Goal: Task Accomplishment & Management: Complete application form

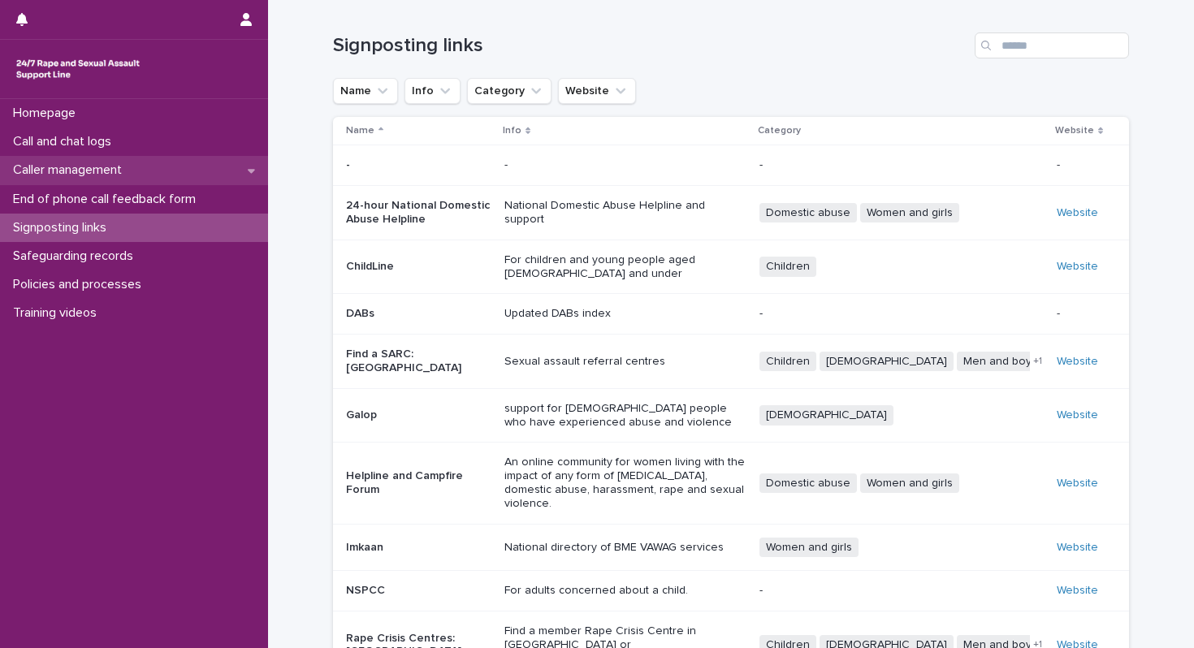
scroll to position [109, 0]
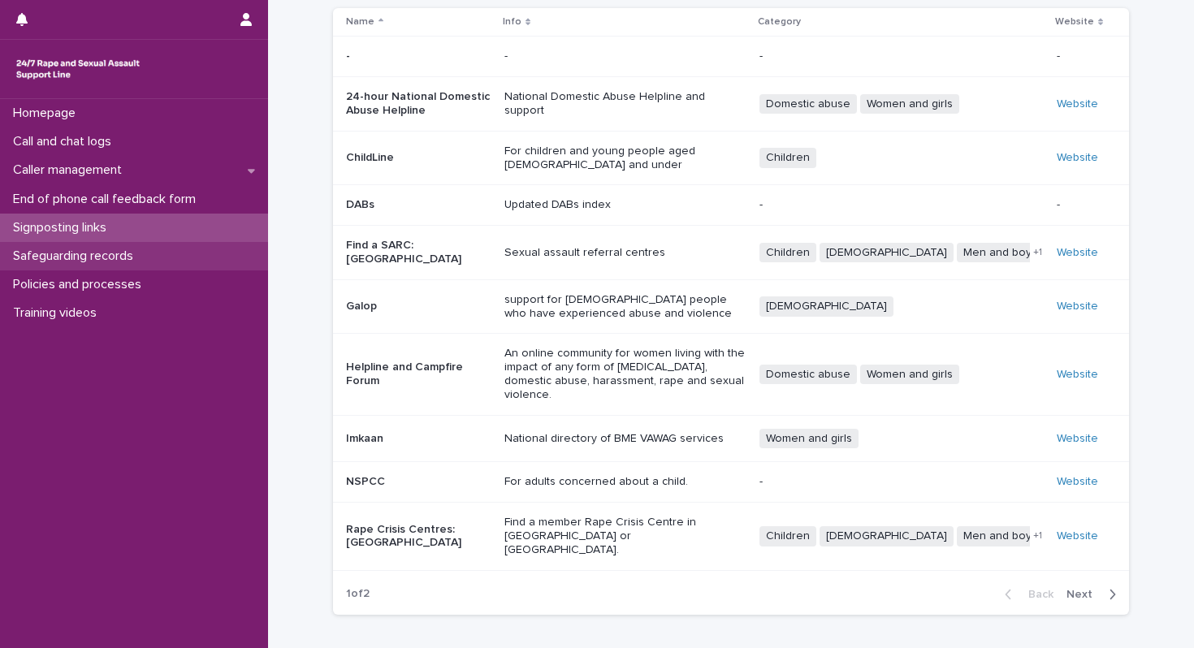
click at [113, 249] on p "Safeguarding records" at bounding box center [76, 256] width 140 height 15
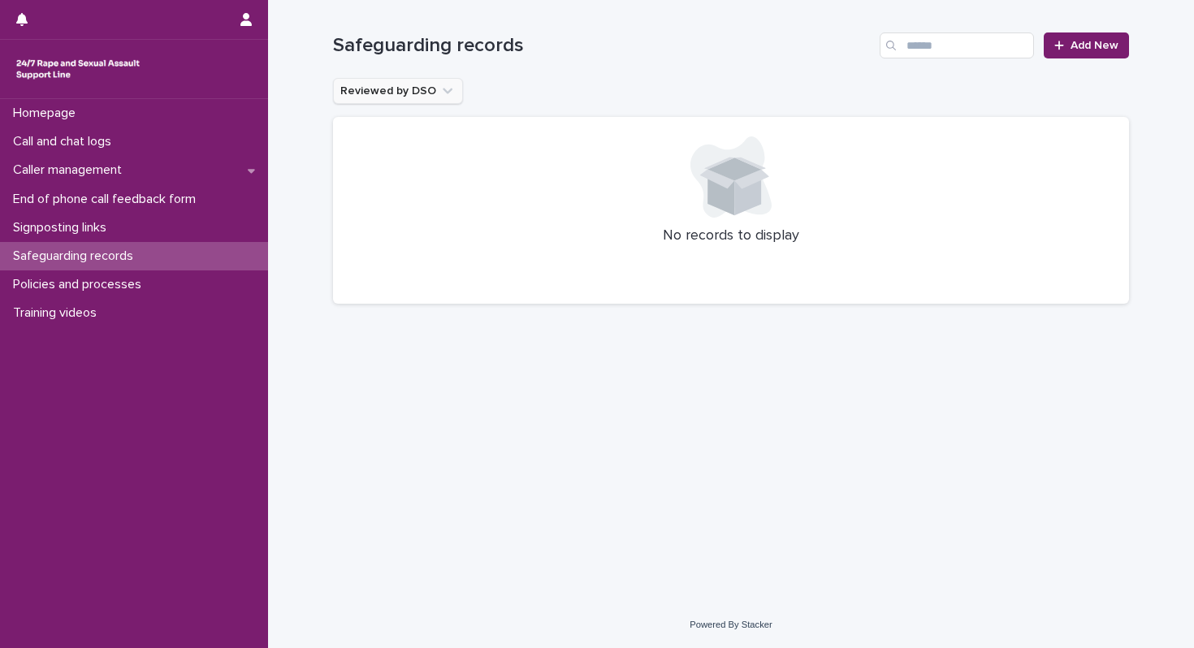
click at [440, 93] on icon "Reviewed by DSO" at bounding box center [448, 91] width 16 height 16
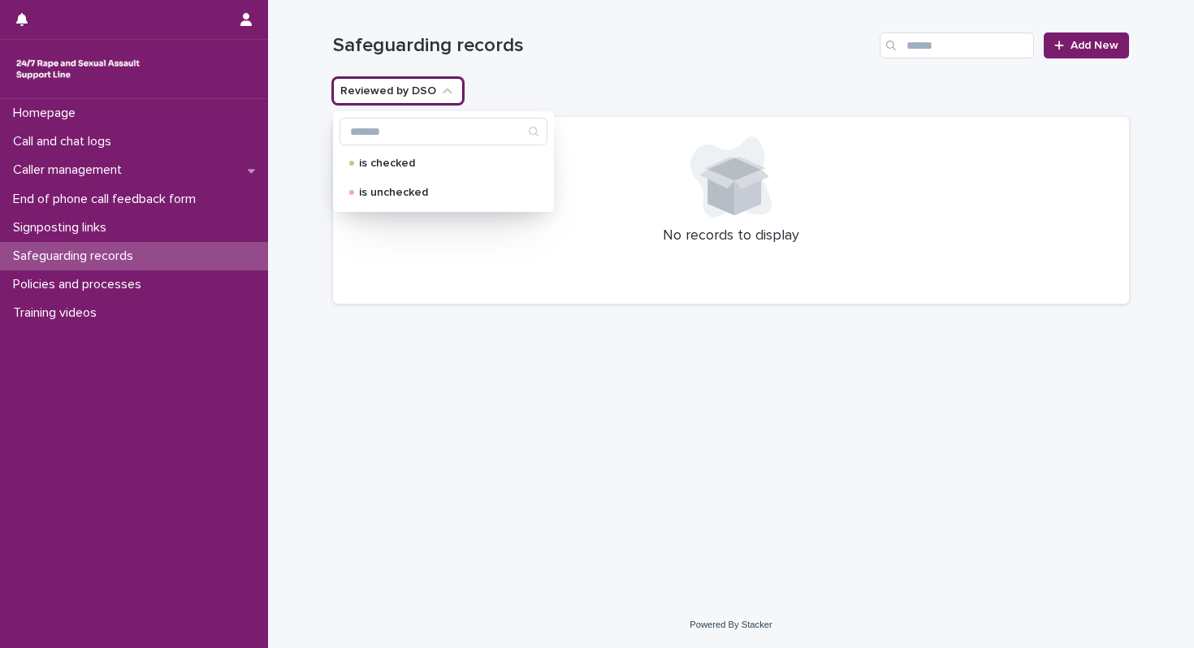
click at [516, 90] on div "Reviewed by DSO is checked is unchecked" at bounding box center [731, 91] width 796 height 26
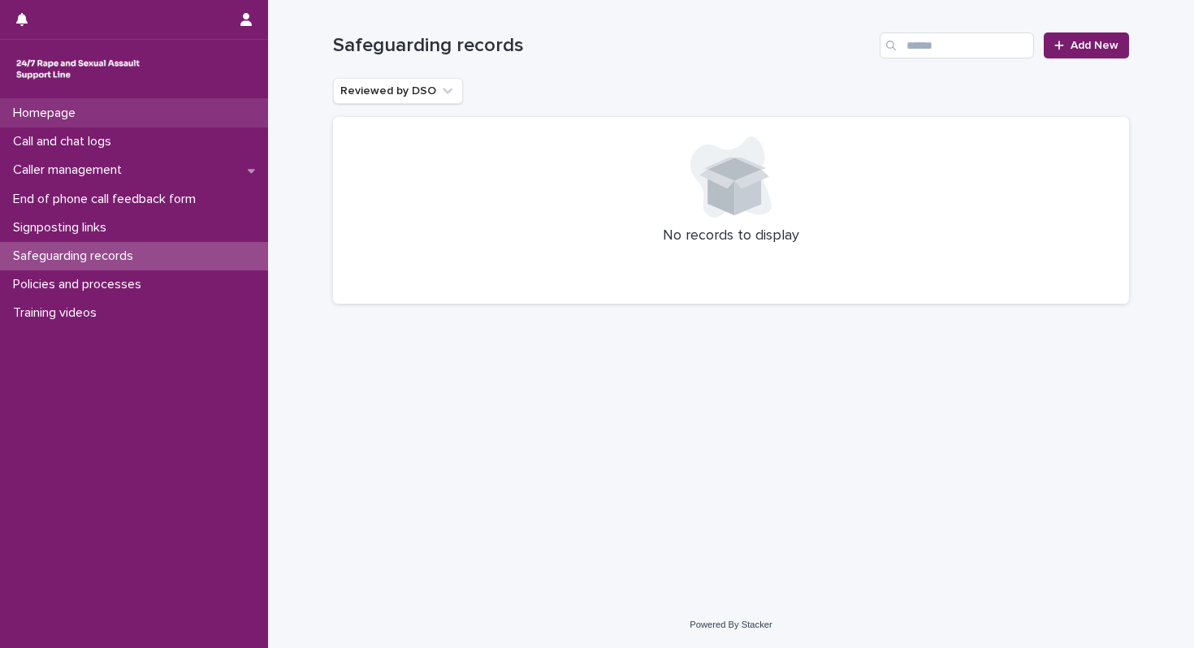
click at [162, 112] on div "Homepage" at bounding box center [134, 113] width 268 height 28
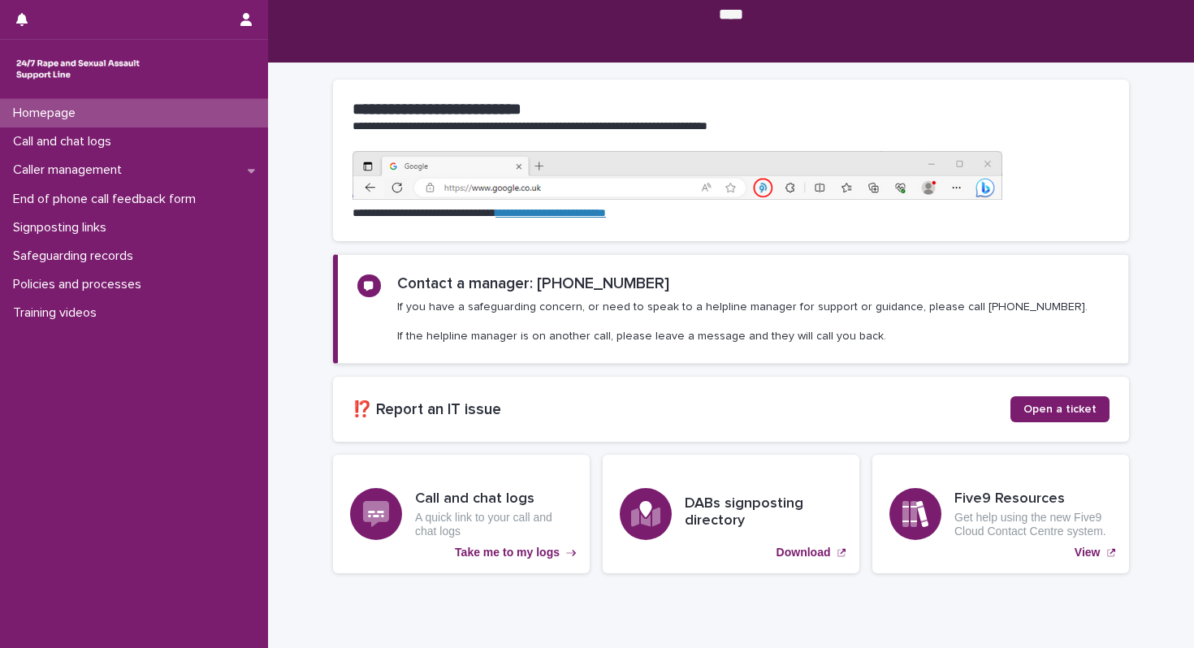
scroll to position [96, 0]
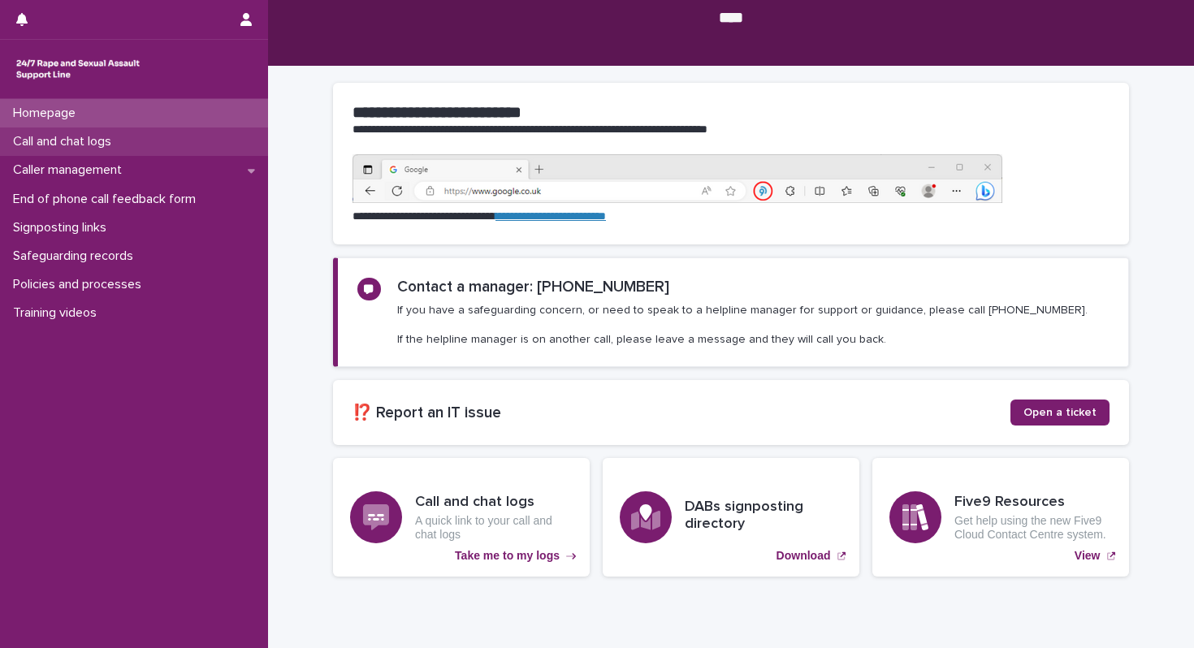
click at [183, 149] on div "Call and chat logs" at bounding box center [134, 142] width 268 height 28
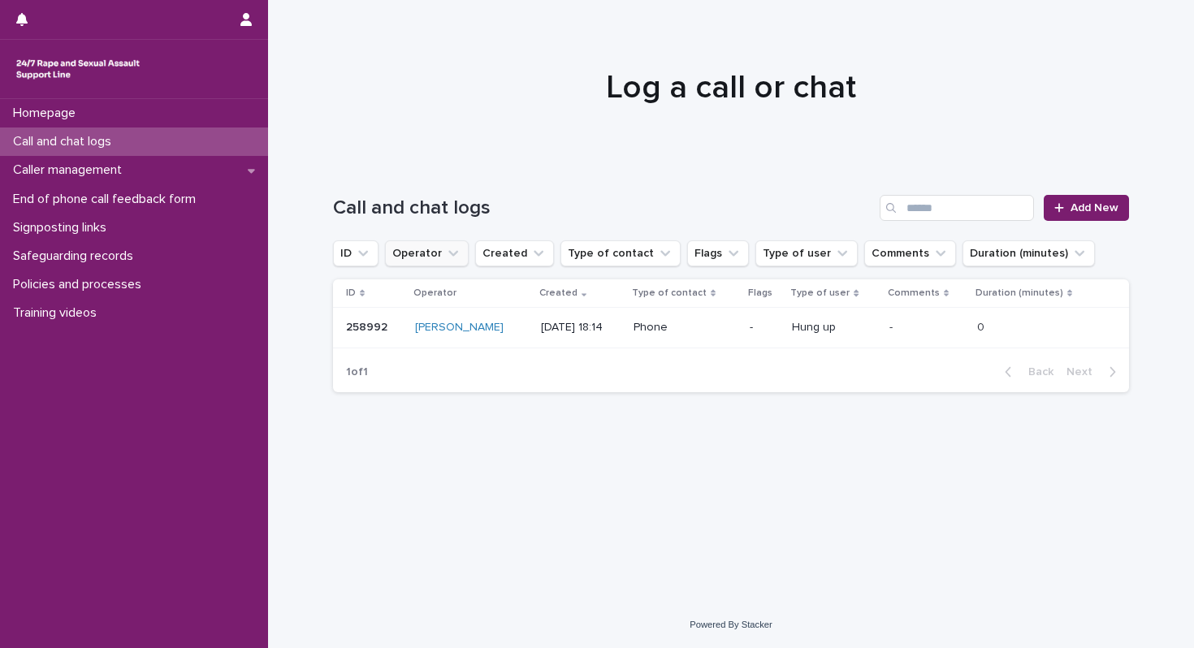
click at [447, 250] on icon "Operator" at bounding box center [453, 253] width 16 height 16
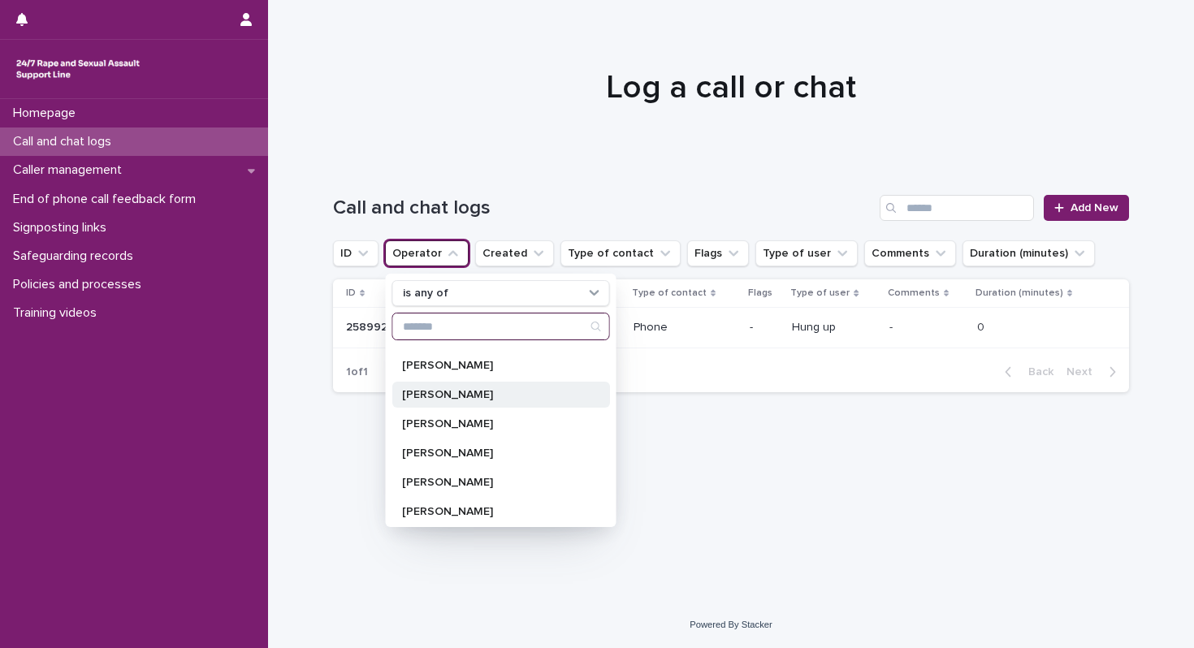
scroll to position [575, 0]
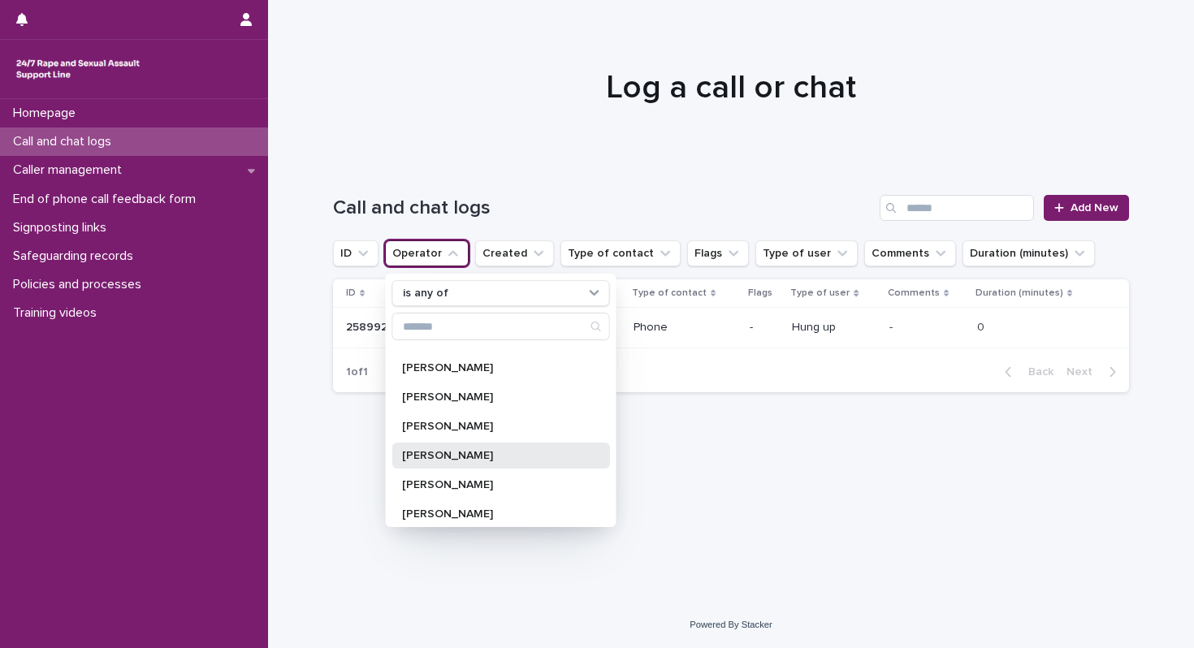
click at [465, 453] on p "[PERSON_NAME]" at bounding box center [493, 455] width 182 height 11
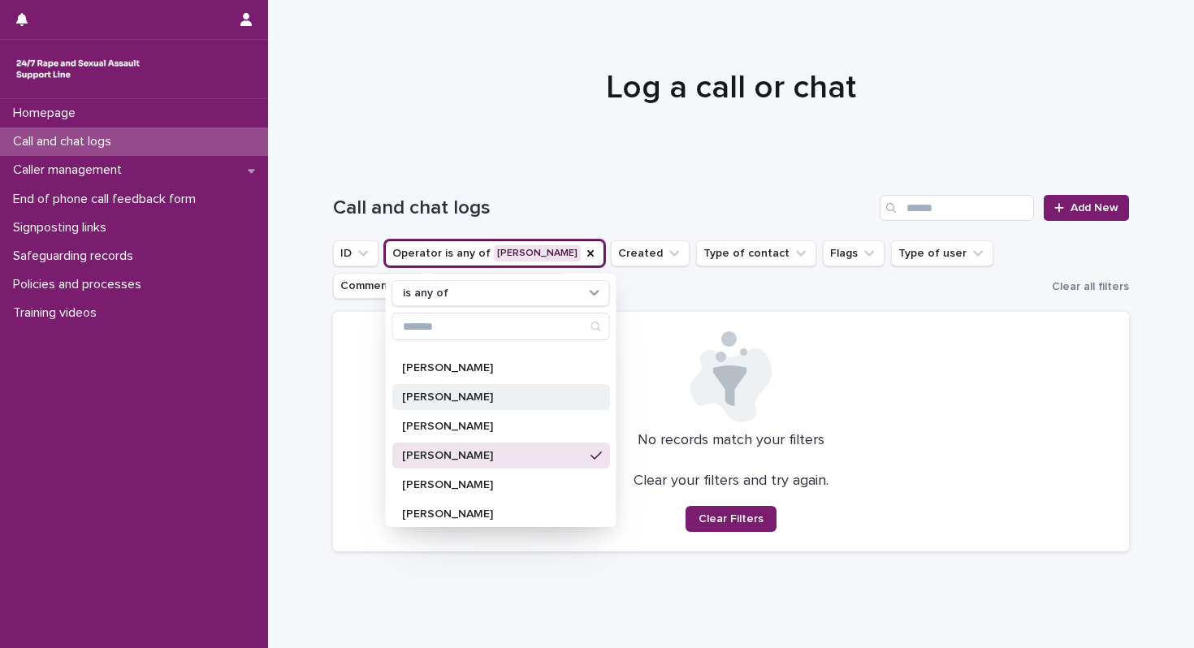
click at [478, 393] on p "[PERSON_NAME]" at bounding box center [493, 397] width 182 height 11
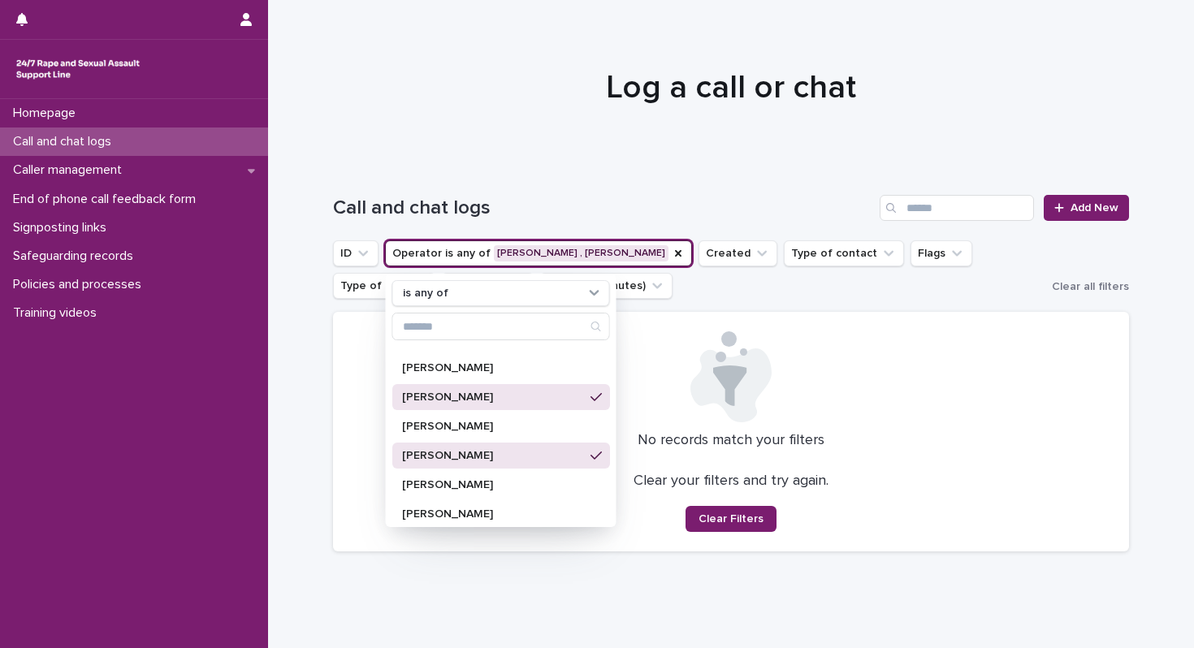
click at [471, 460] on p "[PERSON_NAME]" at bounding box center [493, 455] width 182 height 11
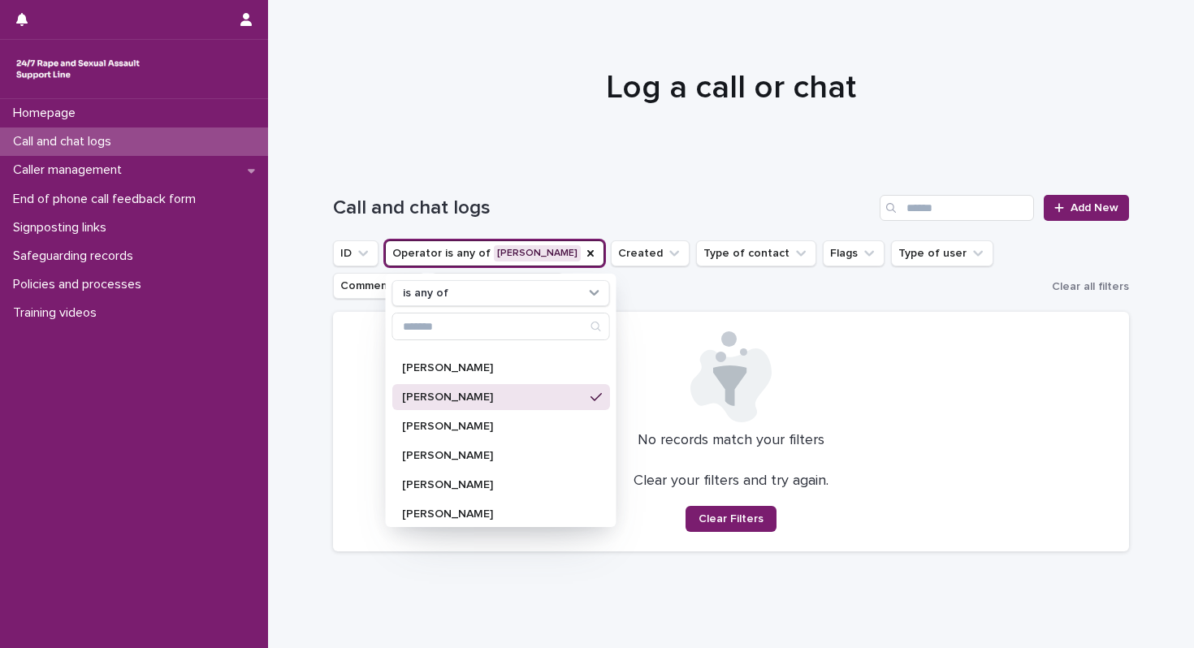
click at [481, 395] on p "[PERSON_NAME]" at bounding box center [493, 397] width 182 height 11
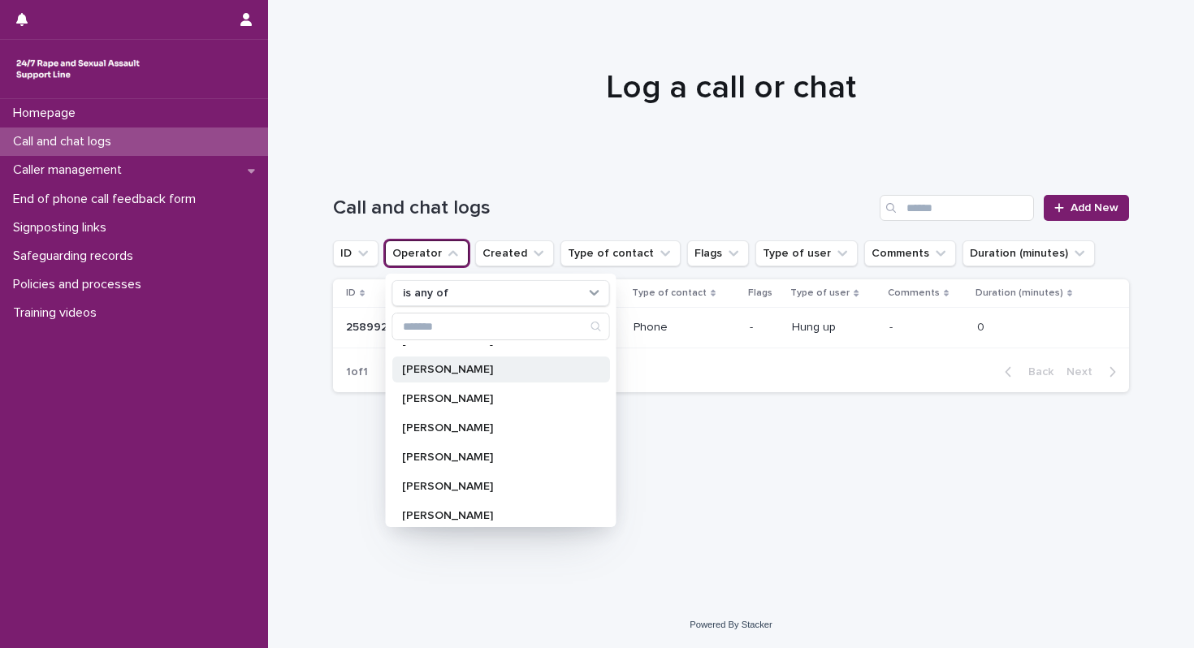
scroll to position [557, 0]
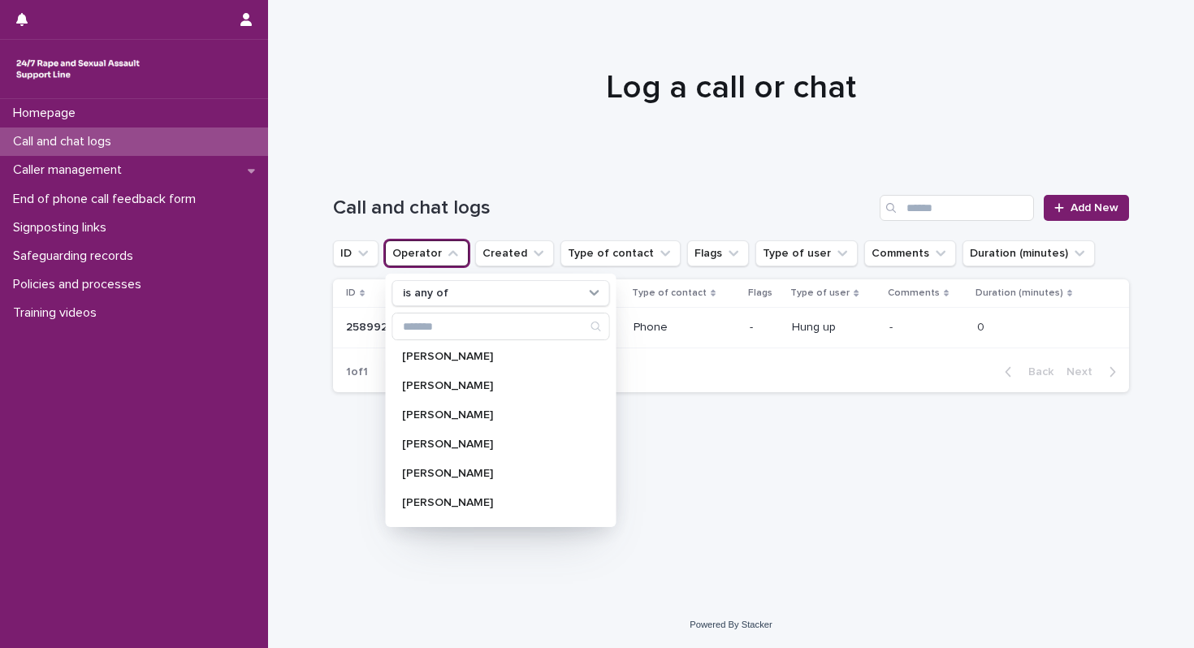
click at [437, 585] on div "Loading... Saving… Loading... Saving… Call and chat logs Add New ID Operator is…" at bounding box center [731, 382] width 926 height 440
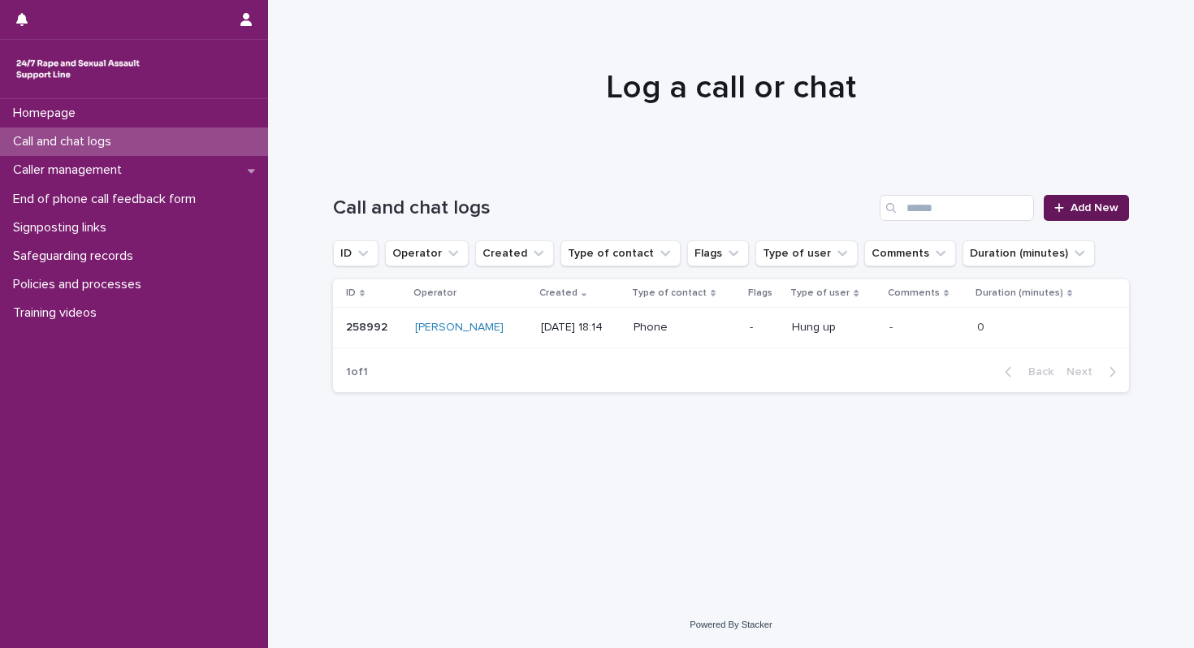
click at [1107, 207] on span "Add New" at bounding box center [1095, 207] width 48 height 11
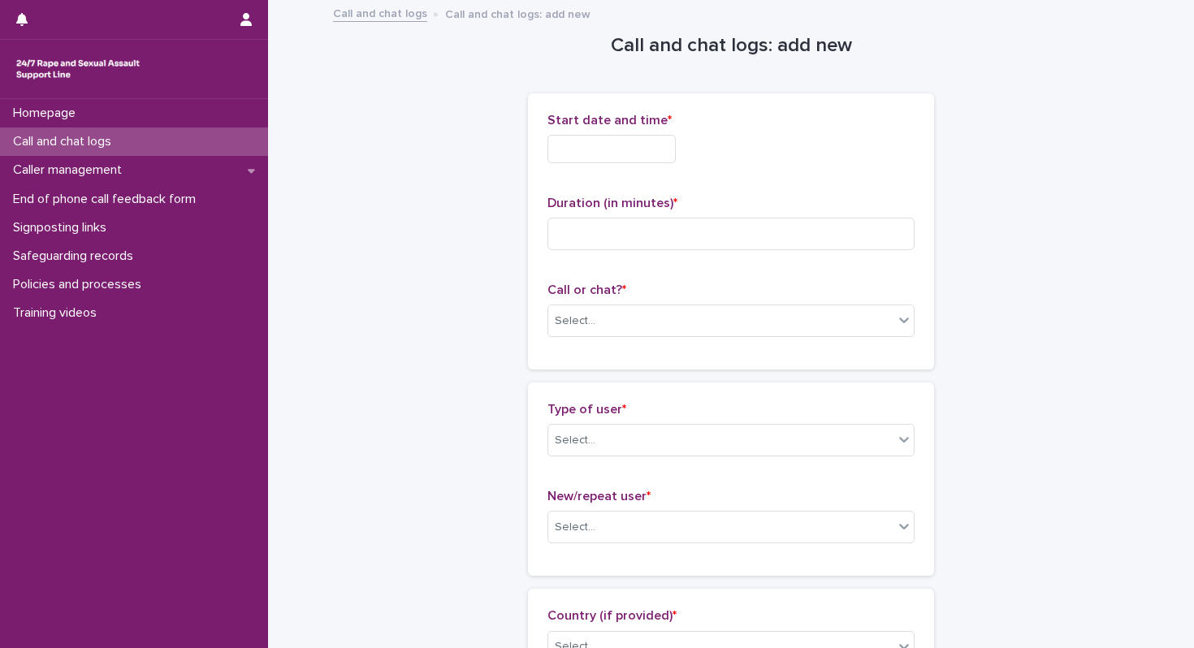
click at [596, 158] on input "text" at bounding box center [612, 149] width 128 height 28
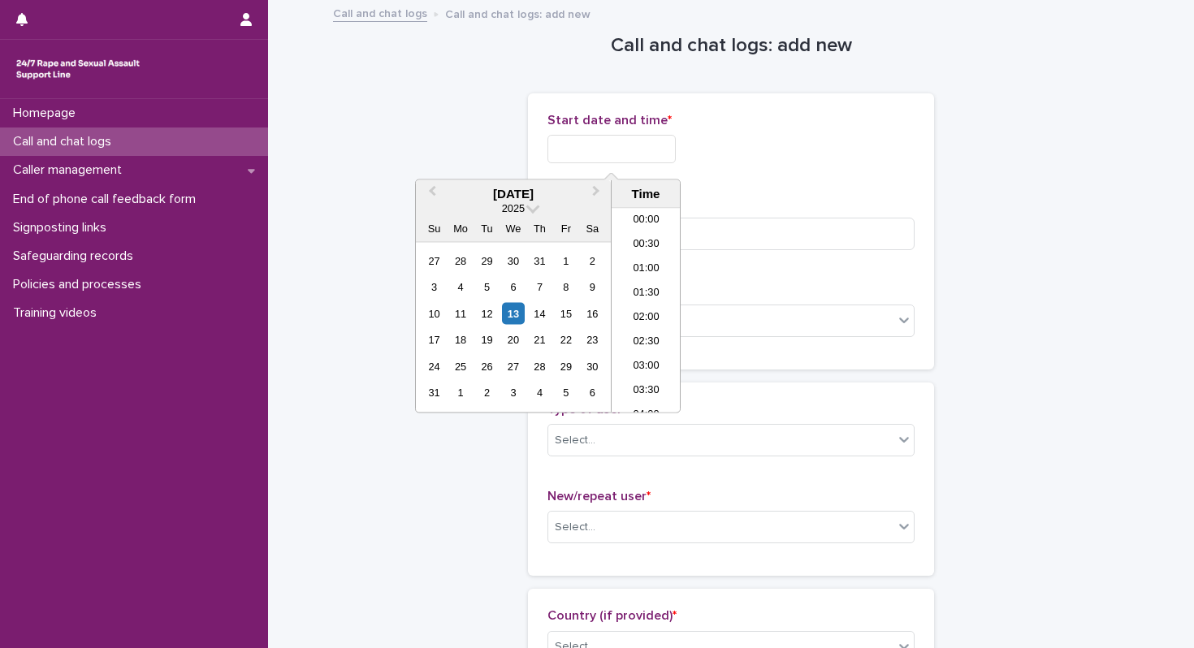
scroll to position [836, 0]
click at [509, 309] on div "13" at bounding box center [513, 313] width 22 height 22
click at [656, 265] on li "18:00" at bounding box center [646, 262] width 69 height 24
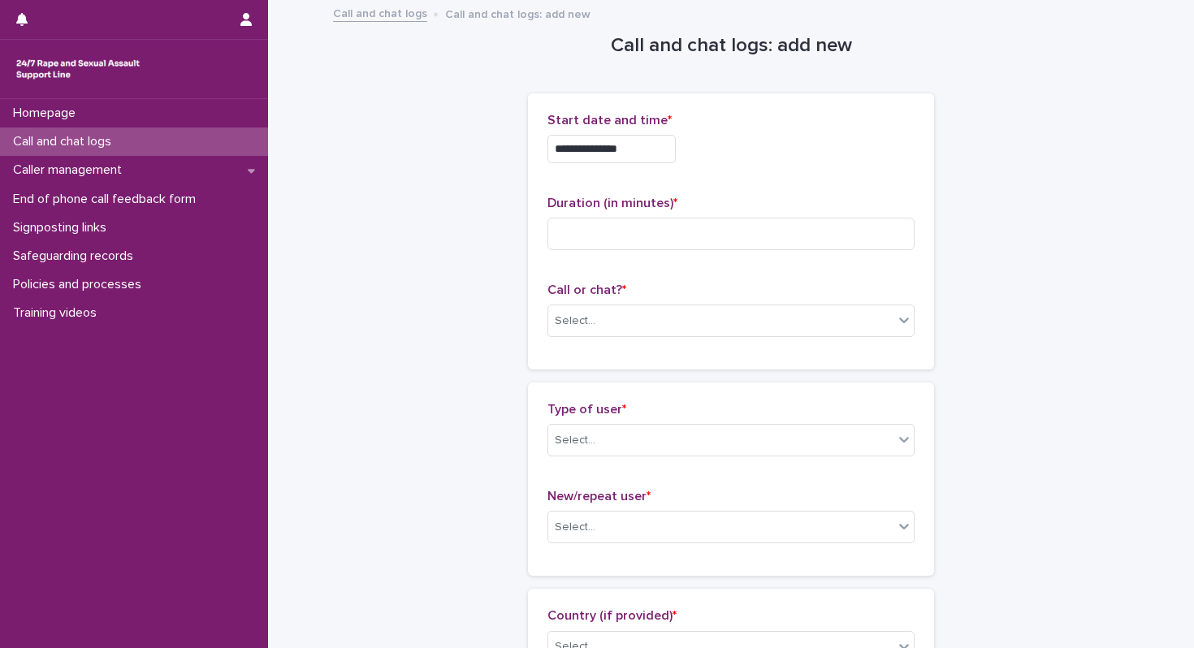
click at [653, 150] on input "**********" at bounding box center [612, 149] width 128 height 28
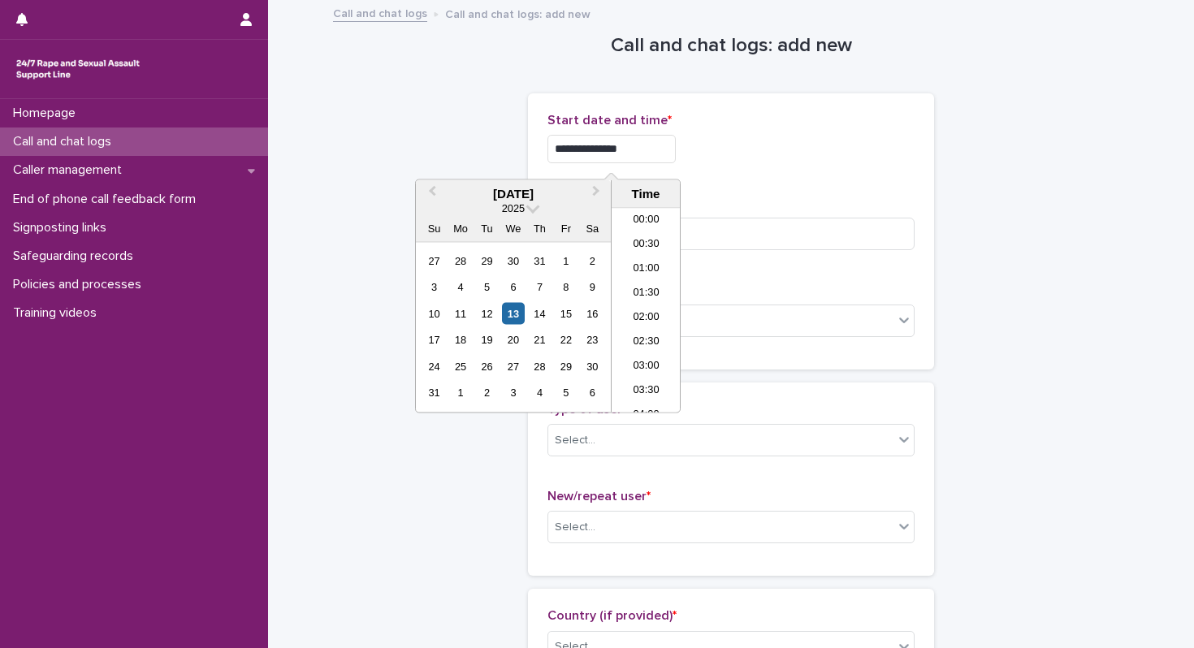
scroll to position [787, 0]
type input "**********"
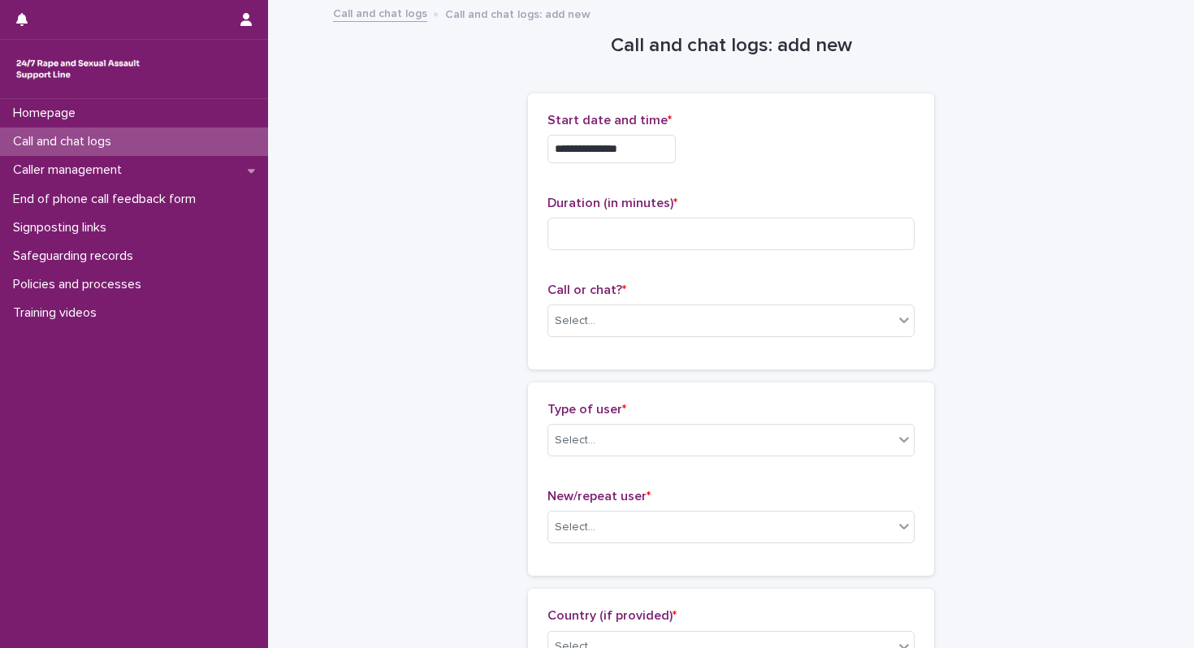
click at [751, 154] on div "**********" at bounding box center [731, 149] width 367 height 28
click at [616, 230] on input at bounding box center [731, 234] width 367 height 32
type input "**"
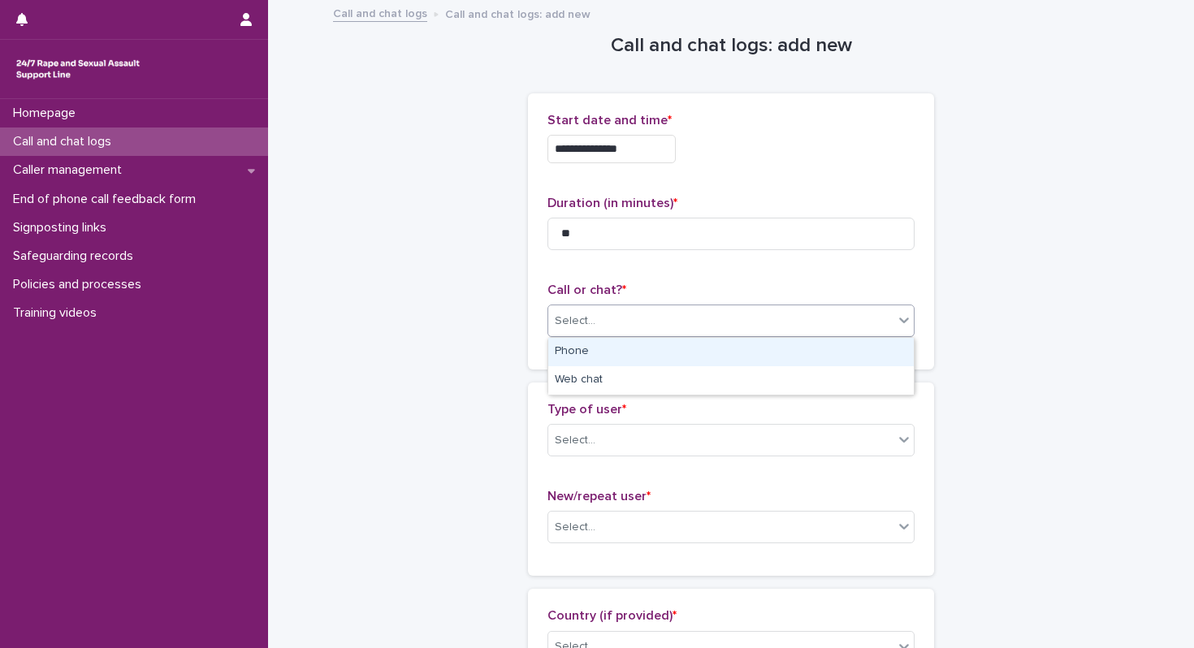
click at [589, 317] on div "Select..." at bounding box center [575, 321] width 41 height 17
click at [595, 356] on div "Phone" at bounding box center [731, 352] width 366 height 28
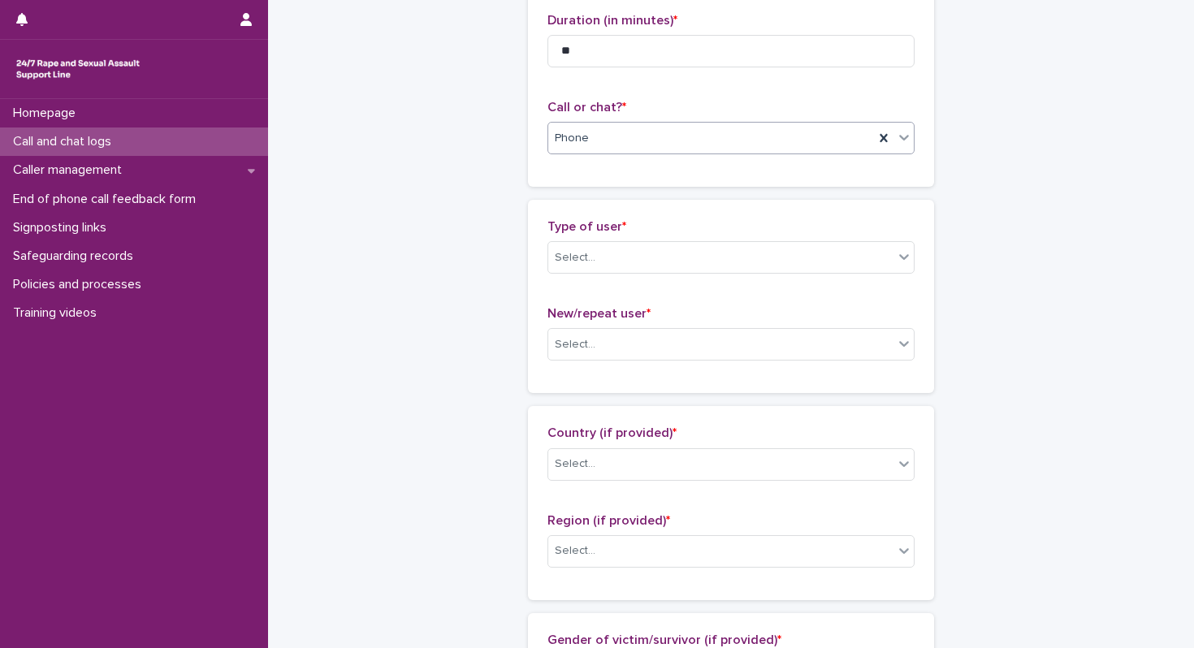
scroll to position [184, 0]
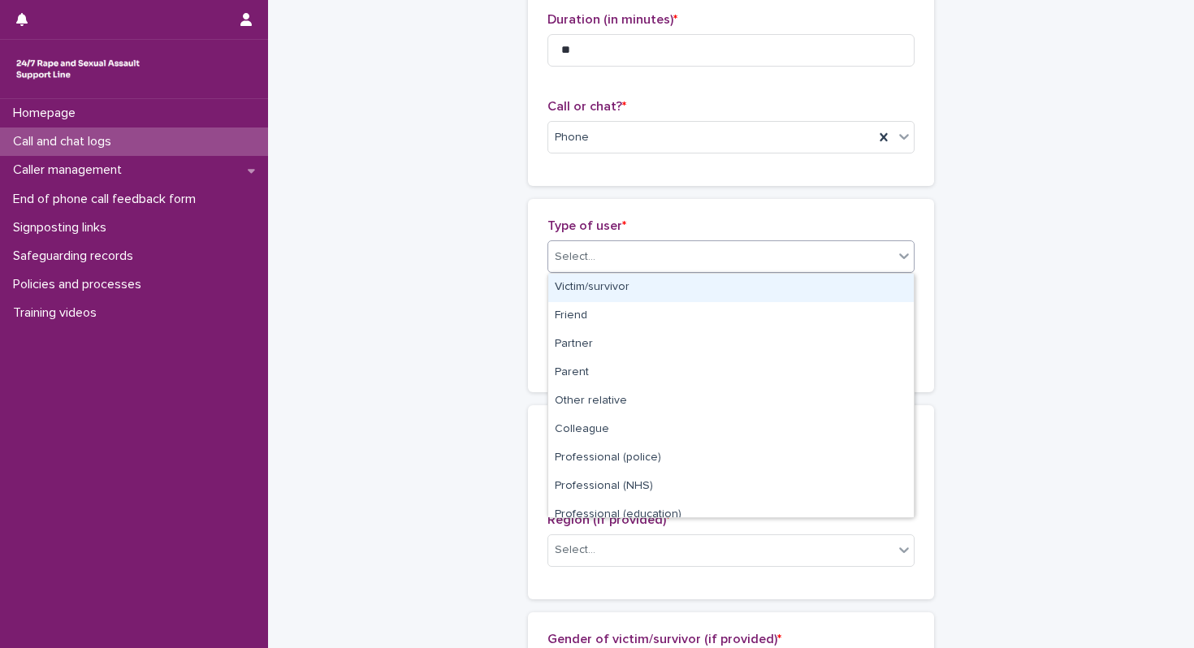
click at [613, 263] on div "Select..." at bounding box center [720, 257] width 345 height 27
click at [610, 288] on div "Victim/survivor" at bounding box center [731, 288] width 366 height 28
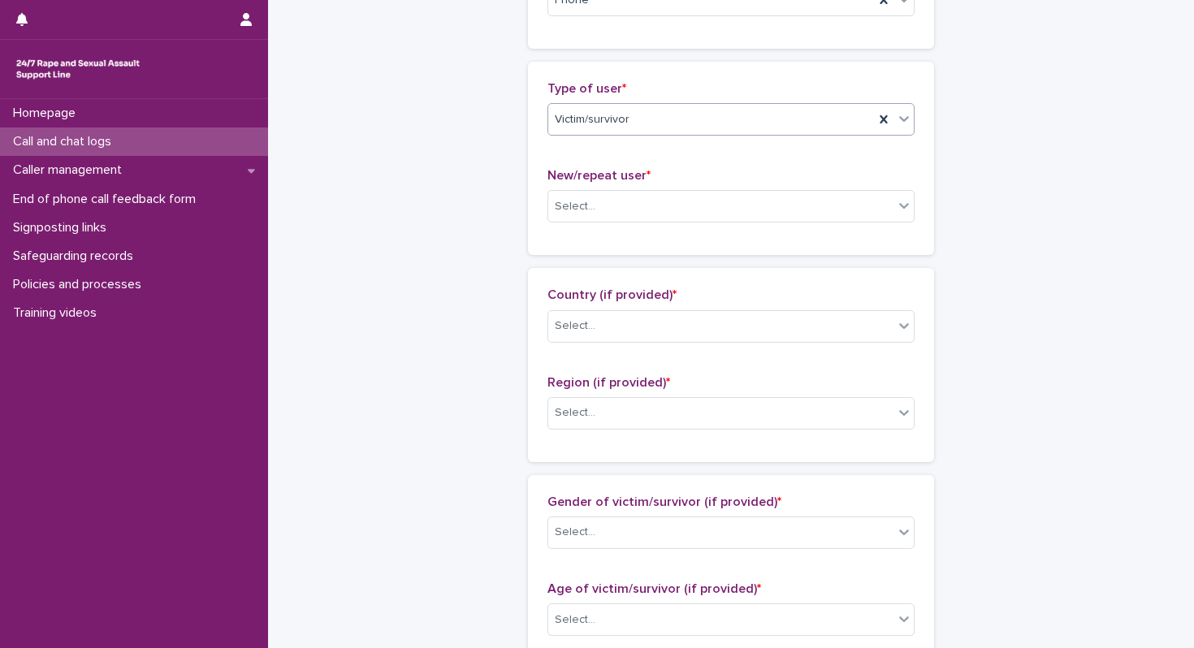
scroll to position [322, 0]
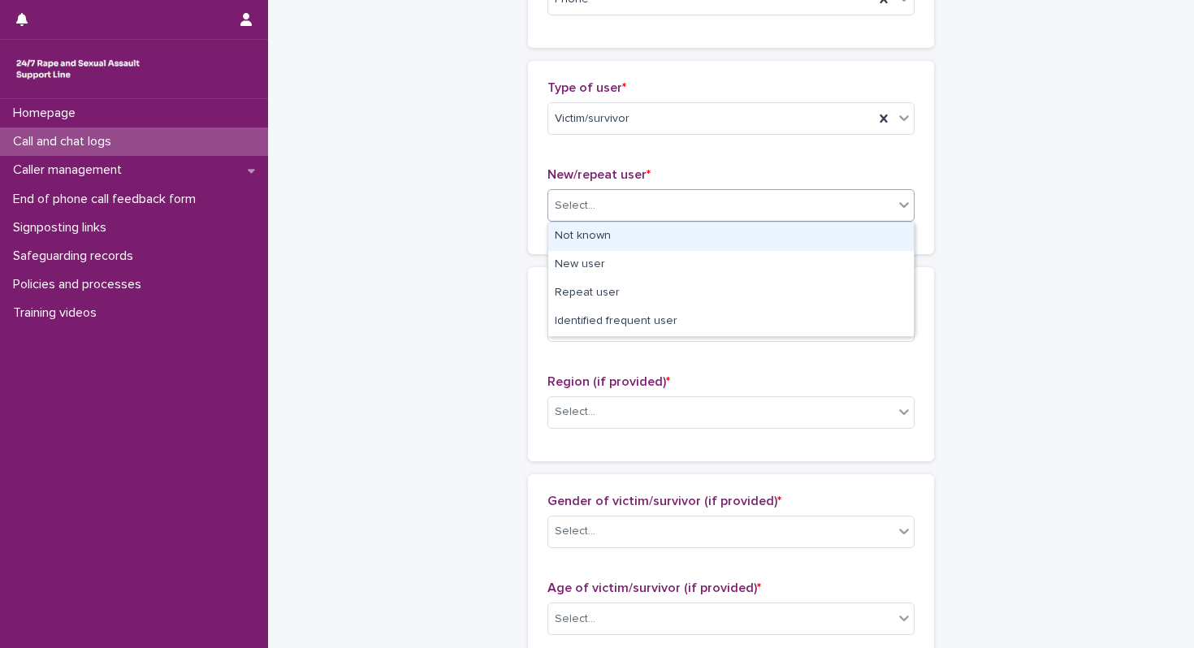
click at [628, 198] on div "Select..." at bounding box center [720, 206] width 345 height 27
click at [612, 242] on div "Not known" at bounding box center [731, 237] width 366 height 28
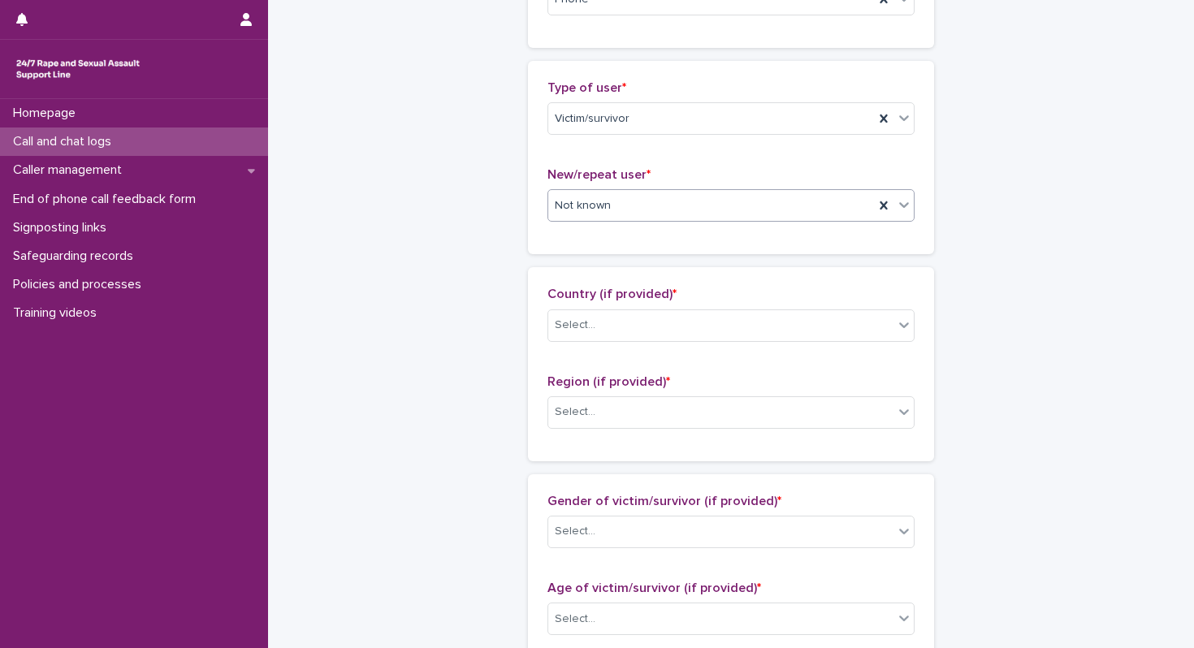
scroll to position [463, 0]
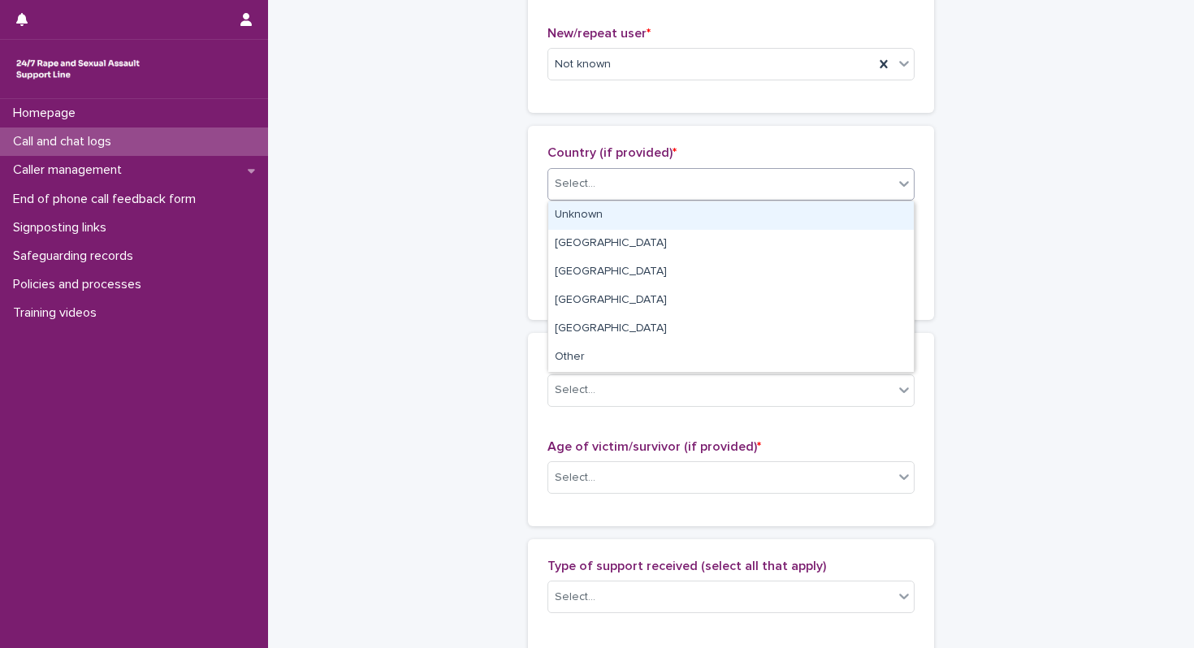
click at [627, 175] on div "Select..." at bounding box center [720, 184] width 345 height 27
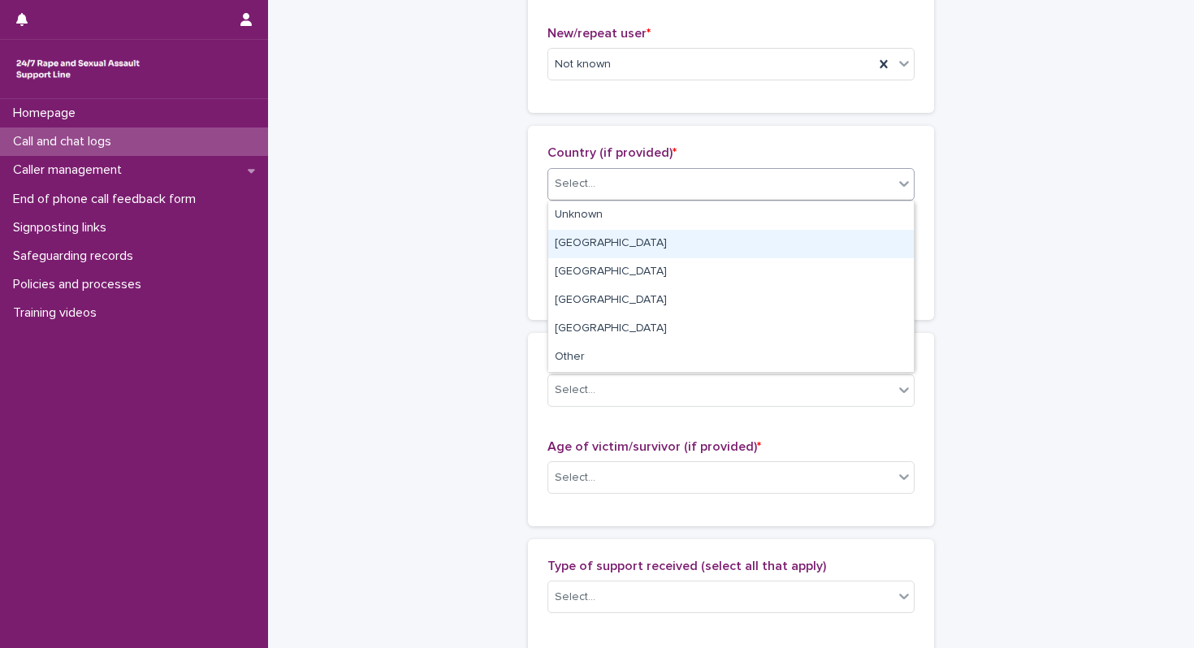
click at [613, 239] on div "[GEOGRAPHIC_DATA]" at bounding box center [731, 244] width 366 height 28
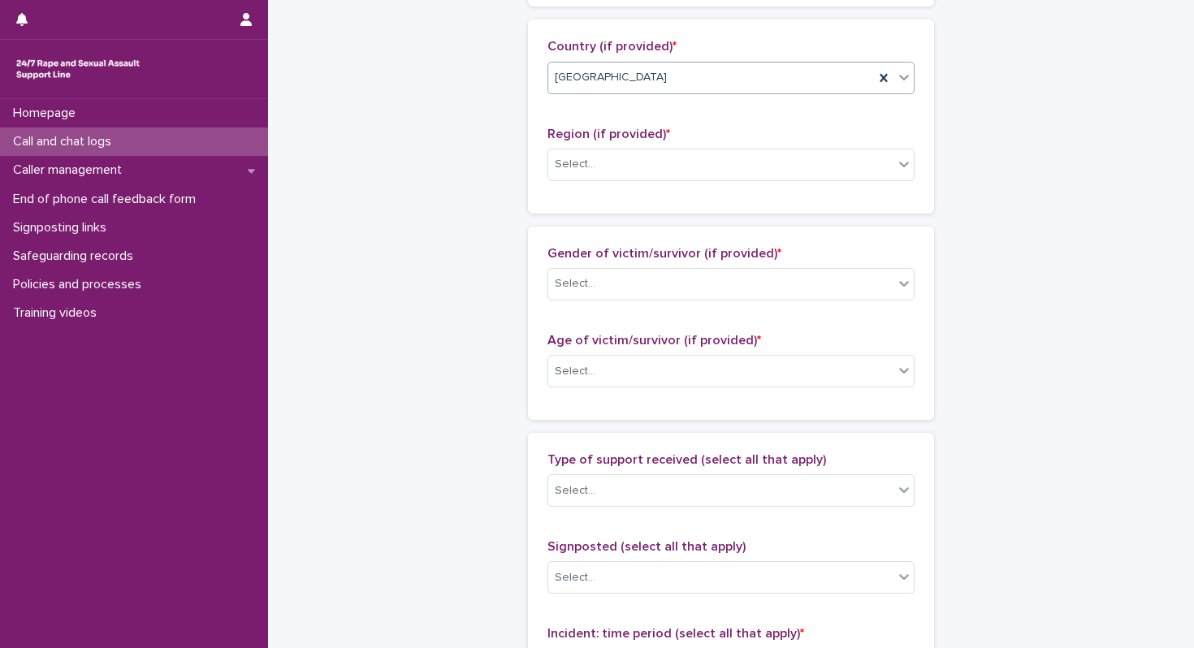
scroll to position [569, 0]
click at [610, 167] on div "Select..." at bounding box center [720, 165] width 345 height 27
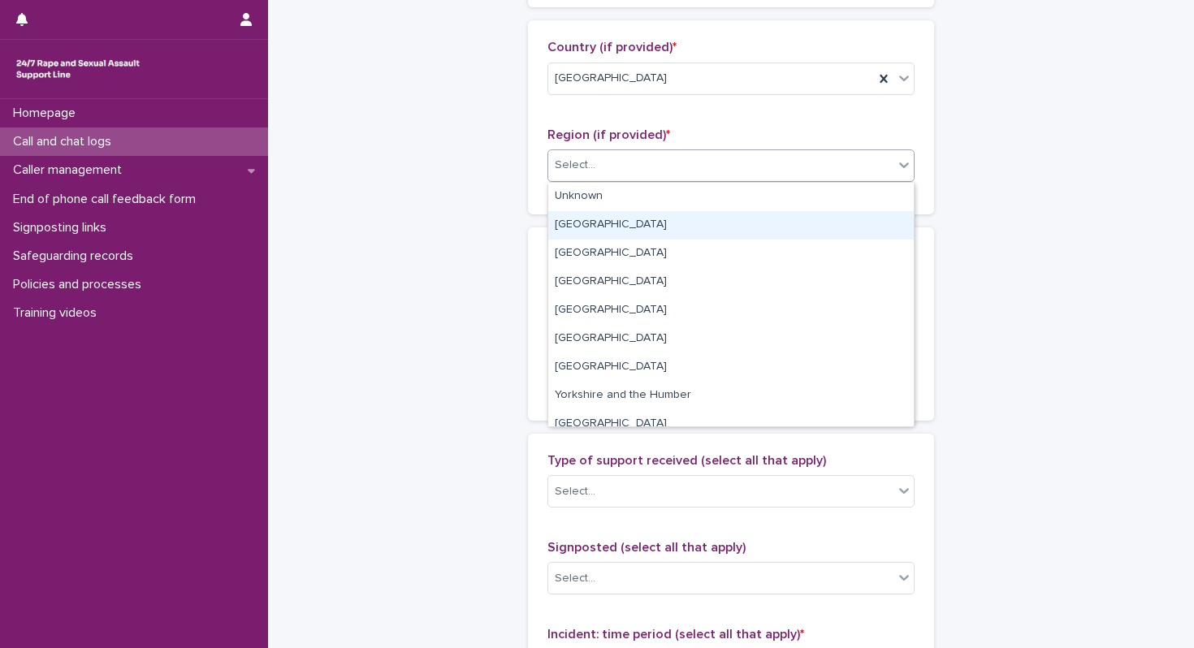
click at [609, 221] on div "[GEOGRAPHIC_DATA]" at bounding box center [731, 225] width 366 height 28
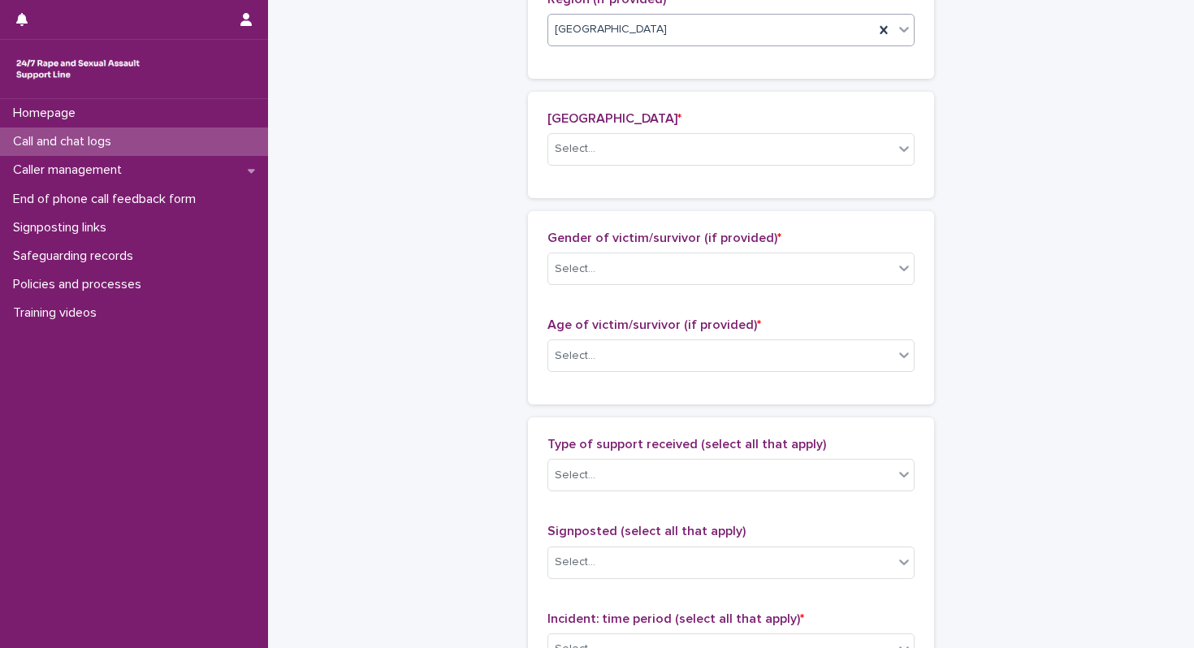
scroll to position [703, 0]
click at [652, 154] on div "Select..." at bounding box center [720, 150] width 345 height 27
click at [487, 206] on div "**********" at bounding box center [731, 238] width 796 height 1878
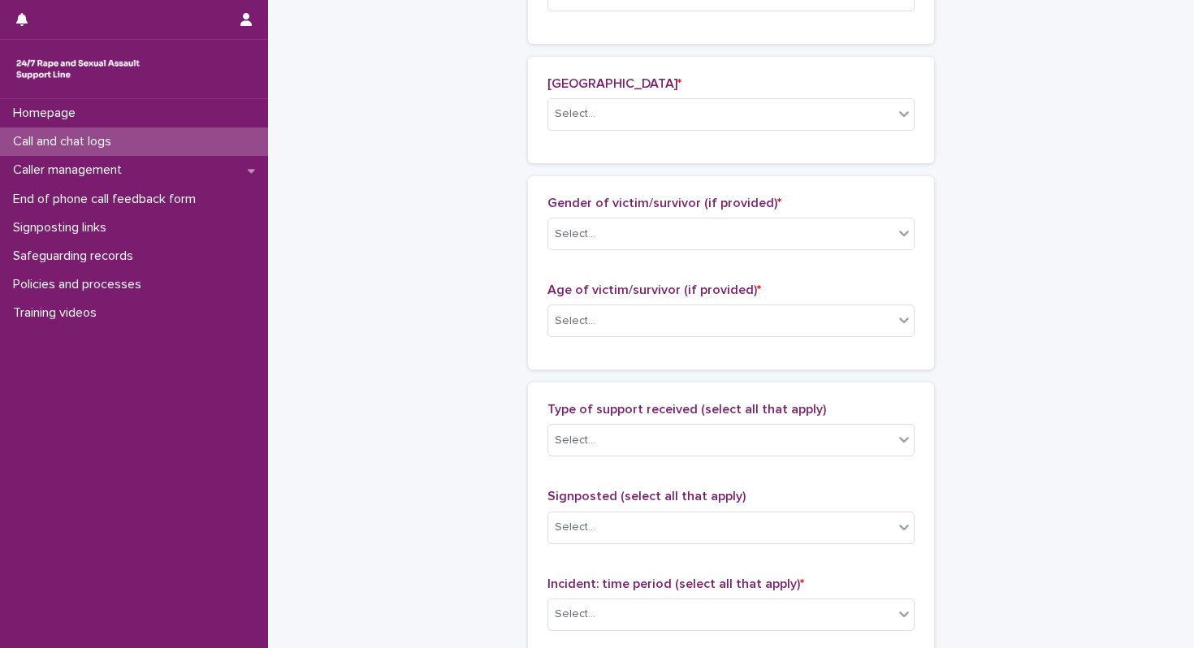
scroll to position [741, 0]
click at [635, 232] on div "Select..." at bounding box center [720, 232] width 345 height 27
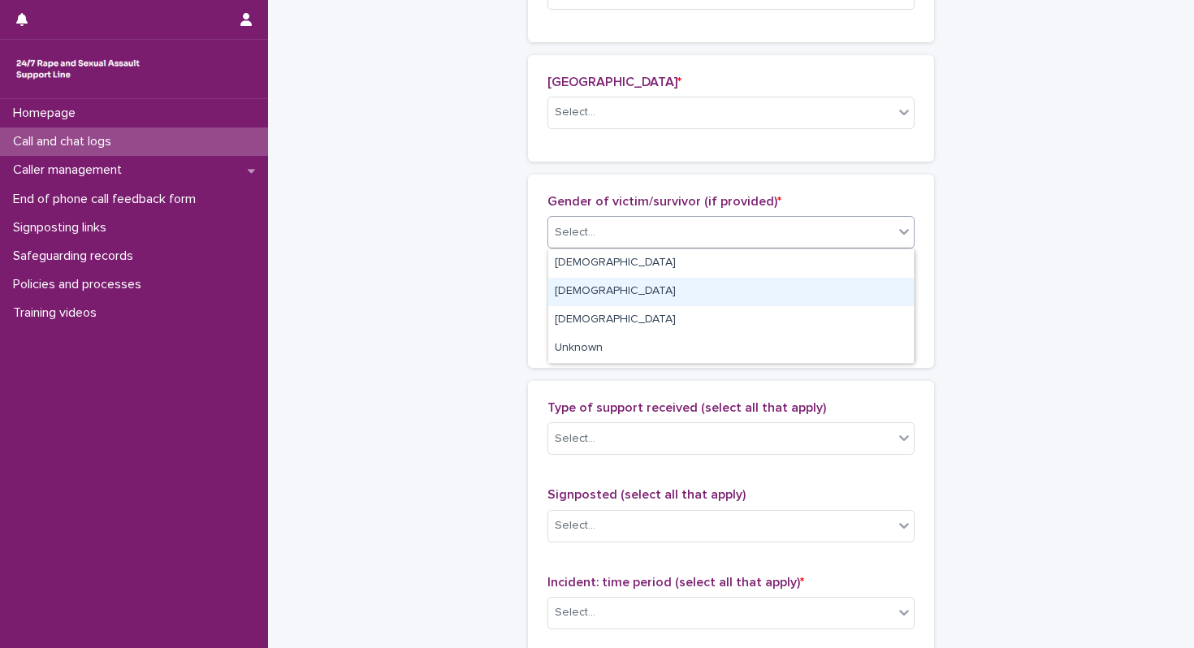
click at [615, 299] on div "[DEMOGRAPHIC_DATA]" at bounding box center [731, 292] width 366 height 28
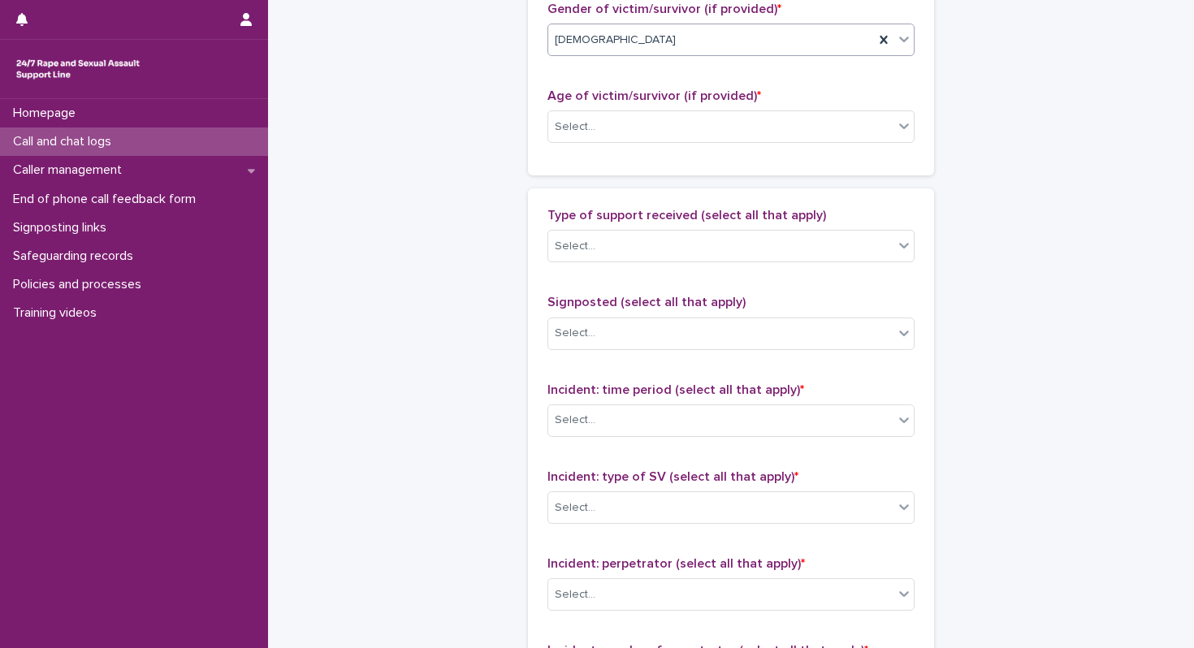
scroll to position [925, 0]
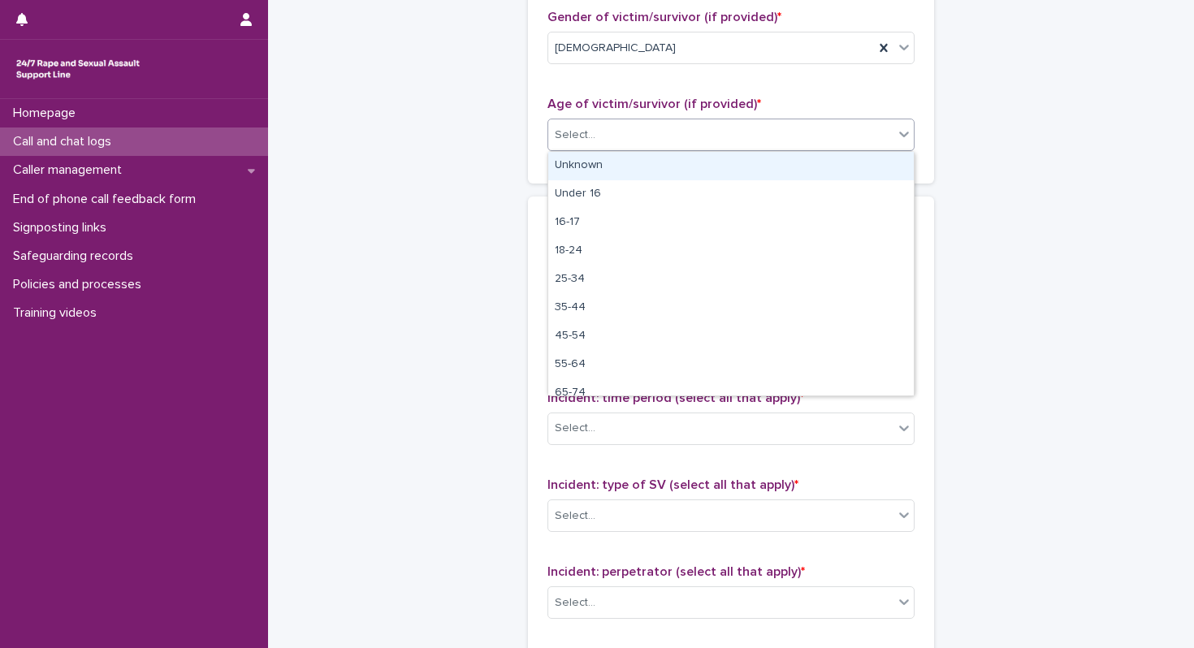
click at [646, 139] on div "Select..." at bounding box center [720, 135] width 345 height 27
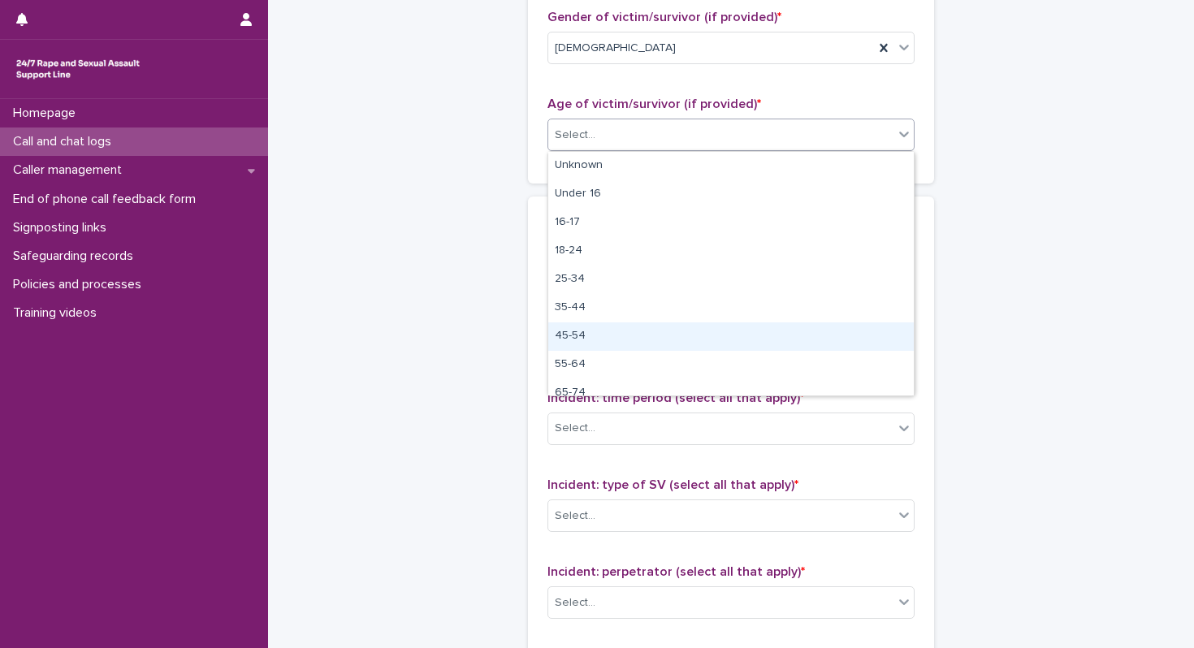
click at [623, 344] on div "45-54" at bounding box center [731, 337] width 366 height 28
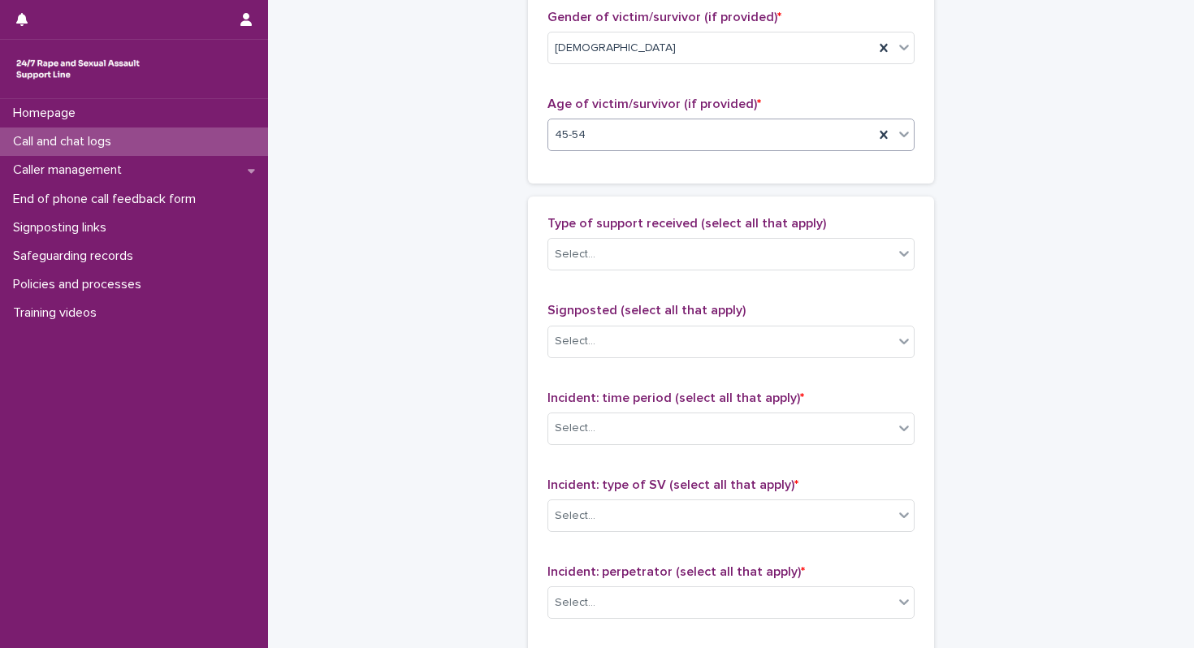
click at [613, 126] on div "45-54" at bounding box center [711, 135] width 326 height 27
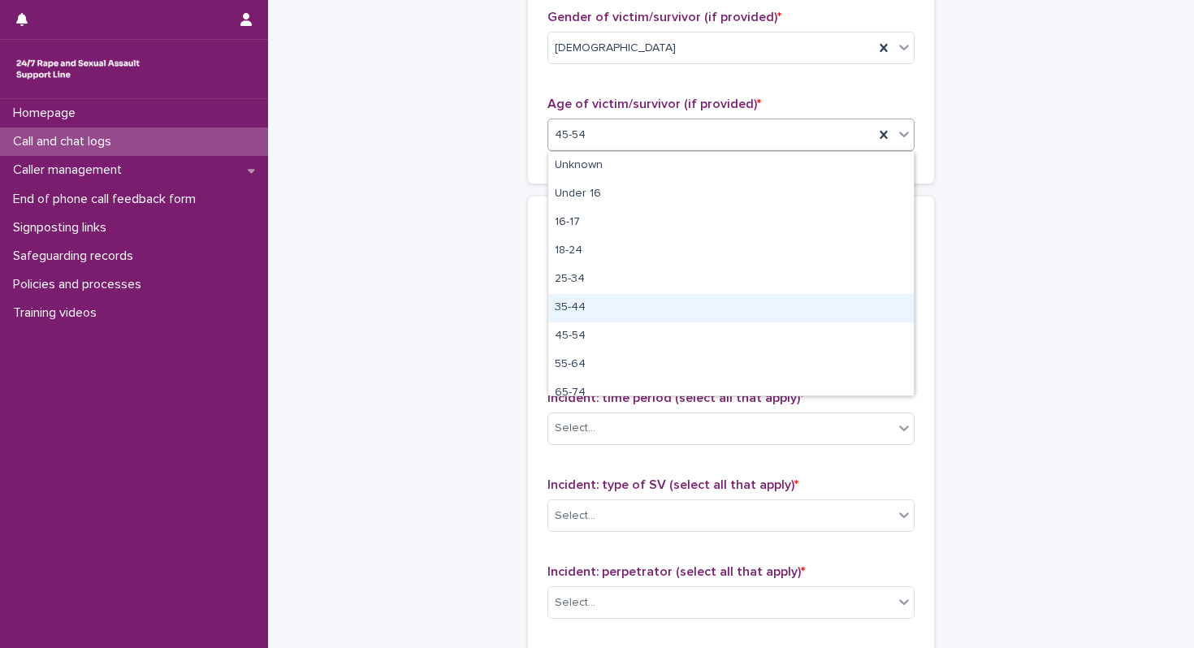
click at [591, 297] on div "35-44" at bounding box center [731, 308] width 366 height 28
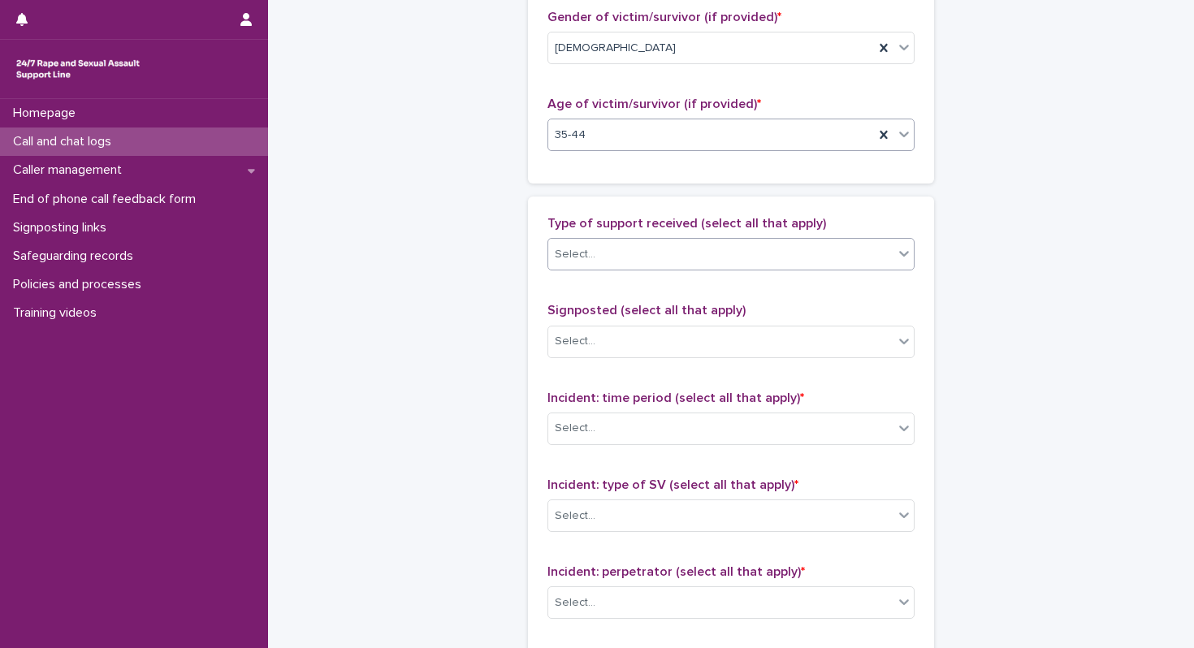
click at [597, 249] on input "text" at bounding box center [598, 255] width 2 height 14
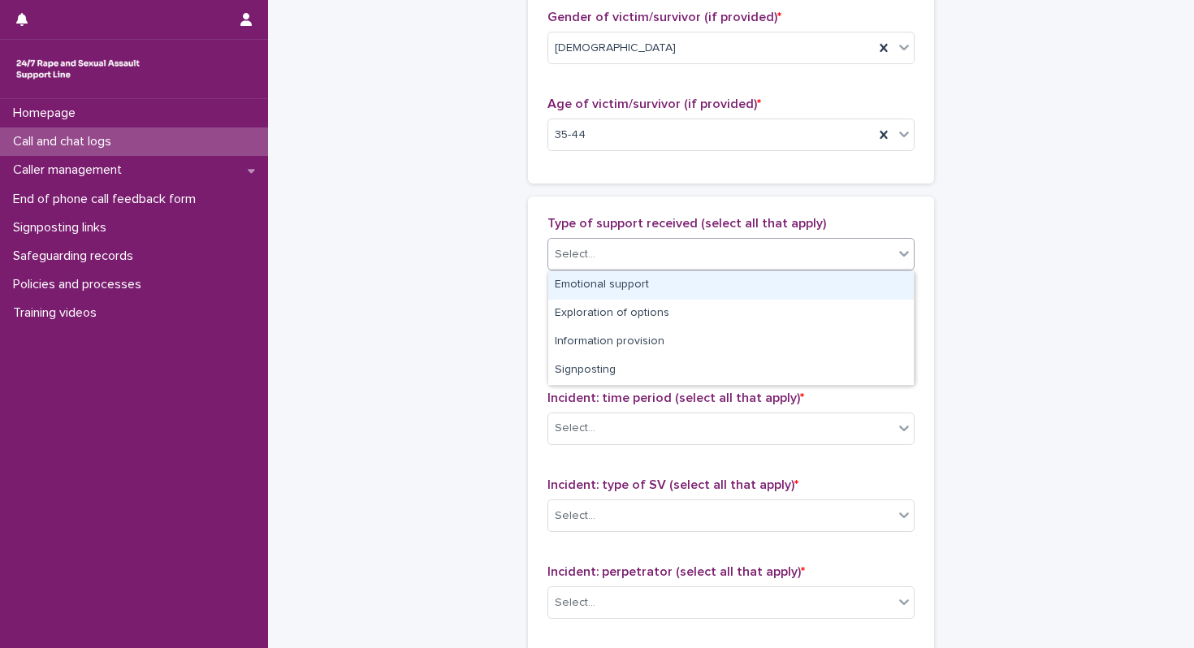
click at [596, 295] on div "Emotional support" at bounding box center [731, 285] width 366 height 28
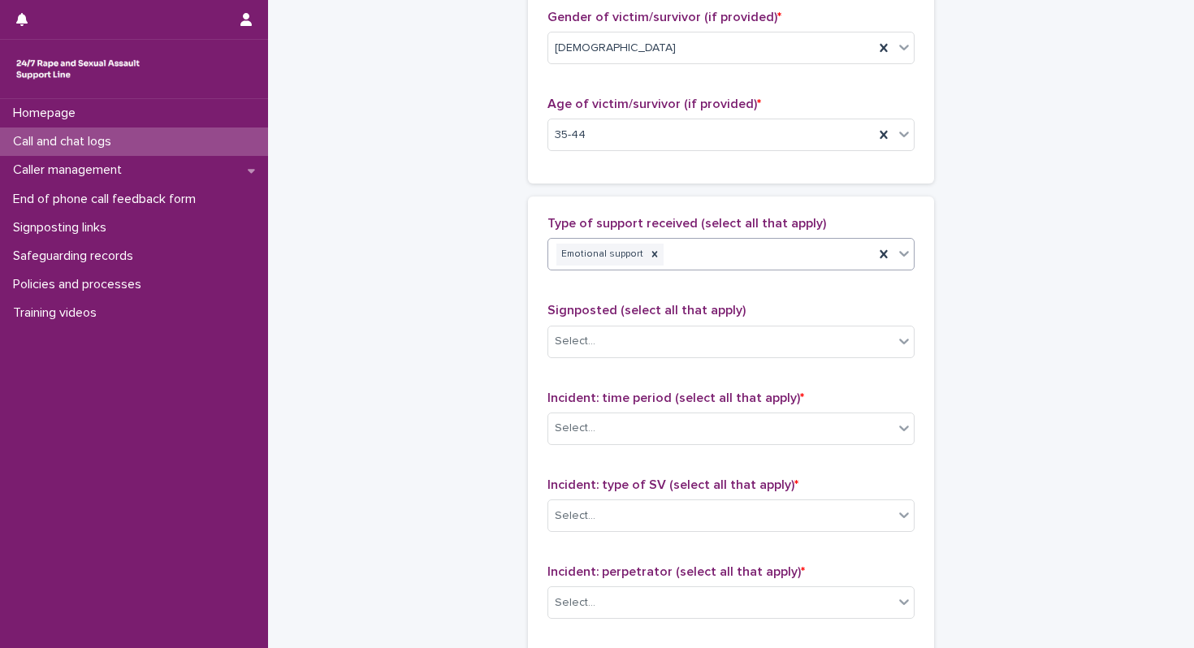
click at [904, 262] on div at bounding box center [903, 253] width 19 height 29
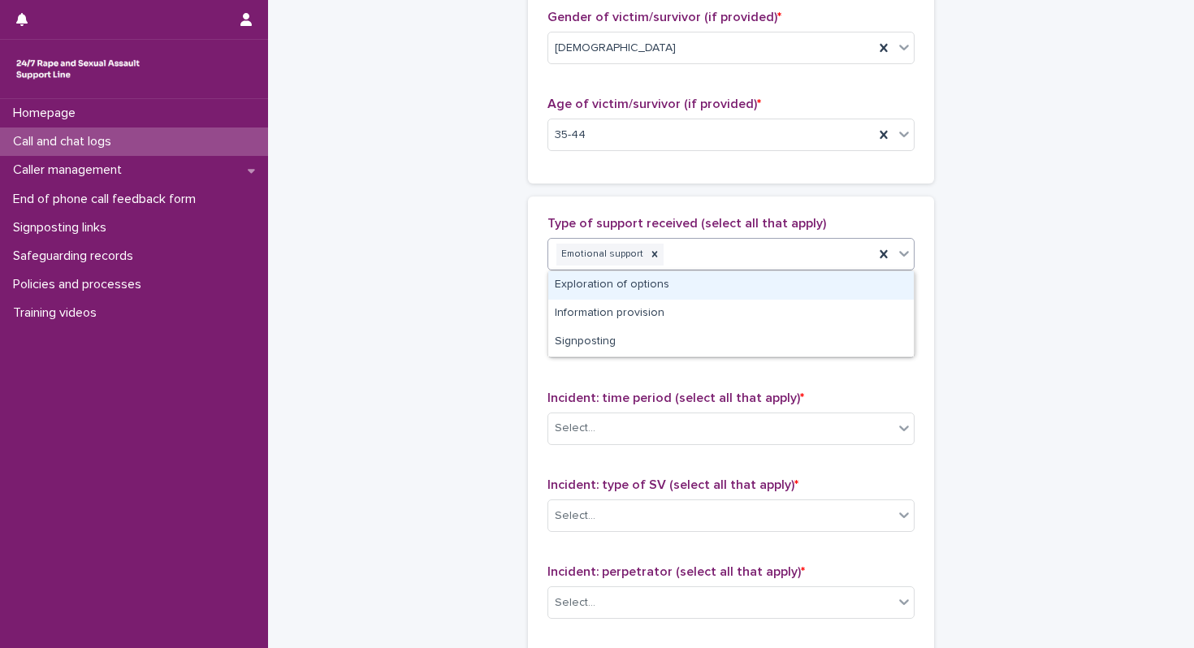
click at [817, 297] on div "Exploration of options" at bounding box center [731, 285] width 366 height 28
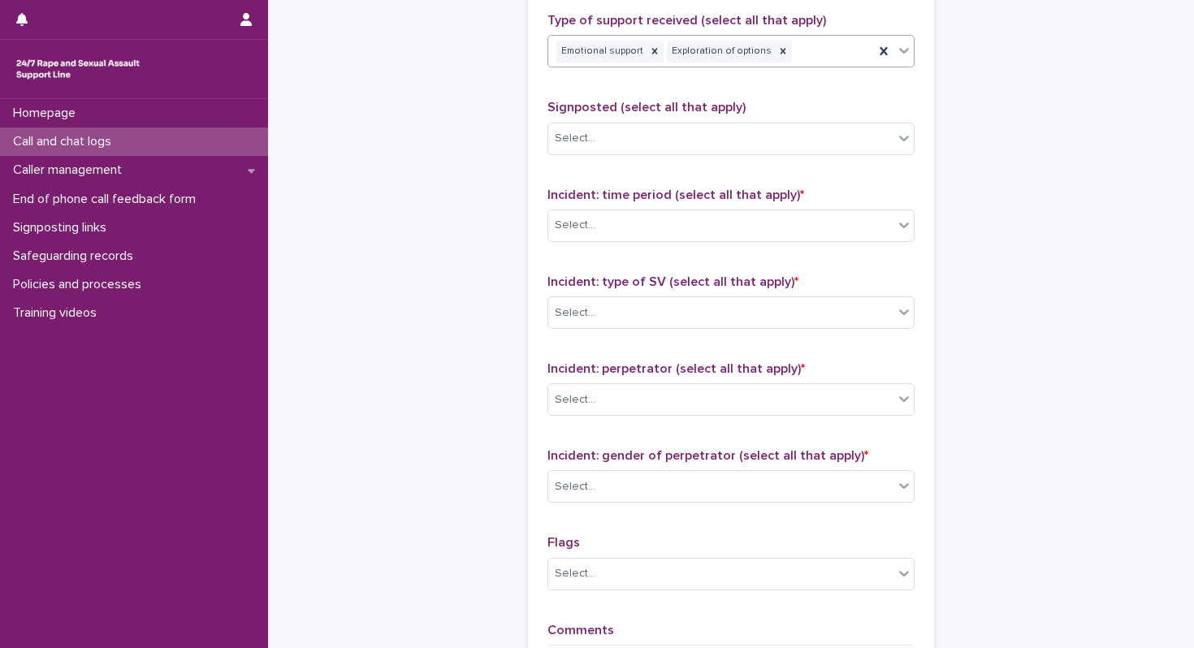
scroll to position [1144, 0]
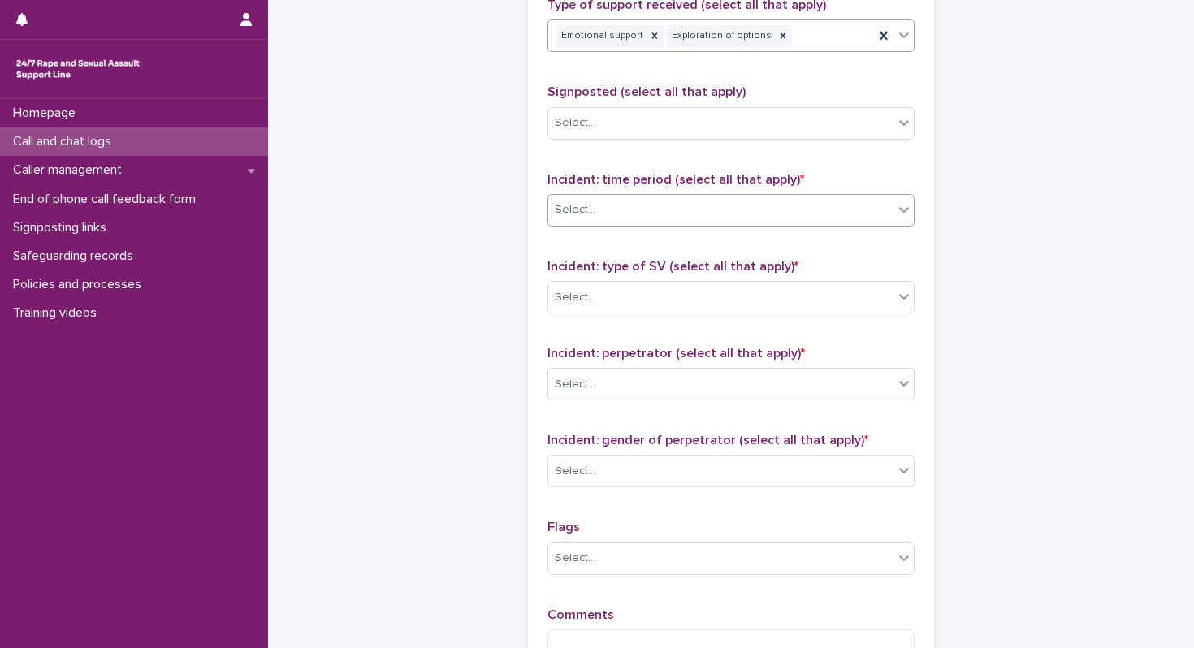
click at [899, 204] on icon at bounding box center [904, 209] width 16 height 16
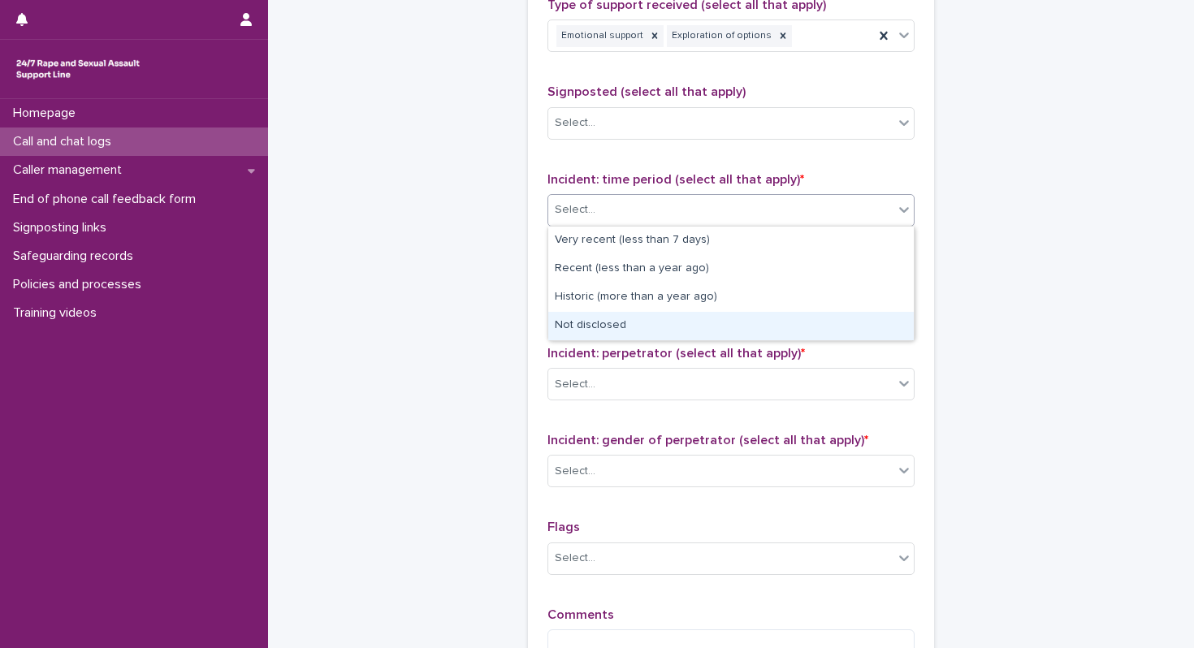
click at [838, 329] on div "Not disclosed" at bounding box center [731, 326] width 366 height 28
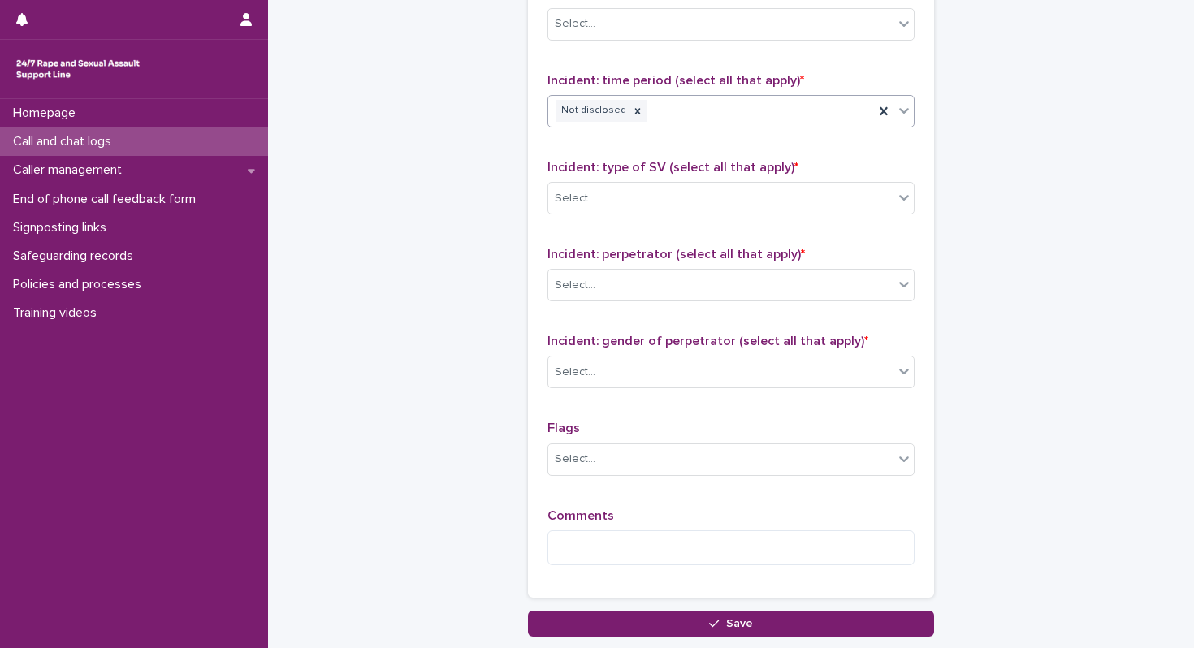
scroll to position [1245, 0]
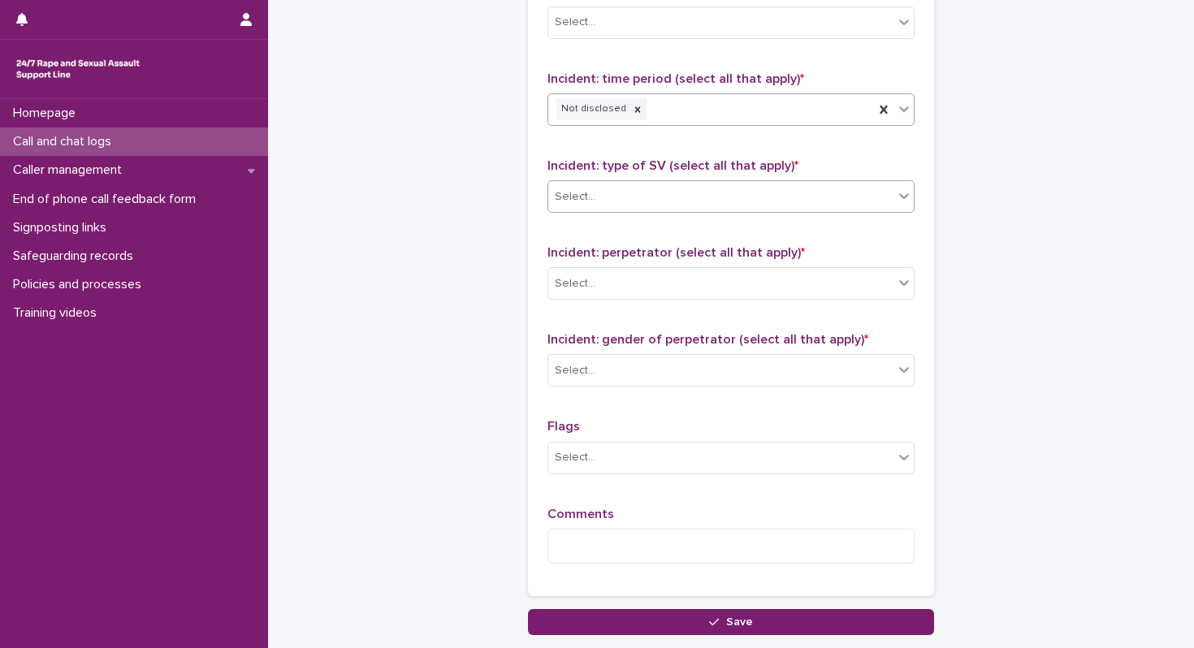
click at [894, 188] on div at bounding box center [903, 195] width 19 height 29
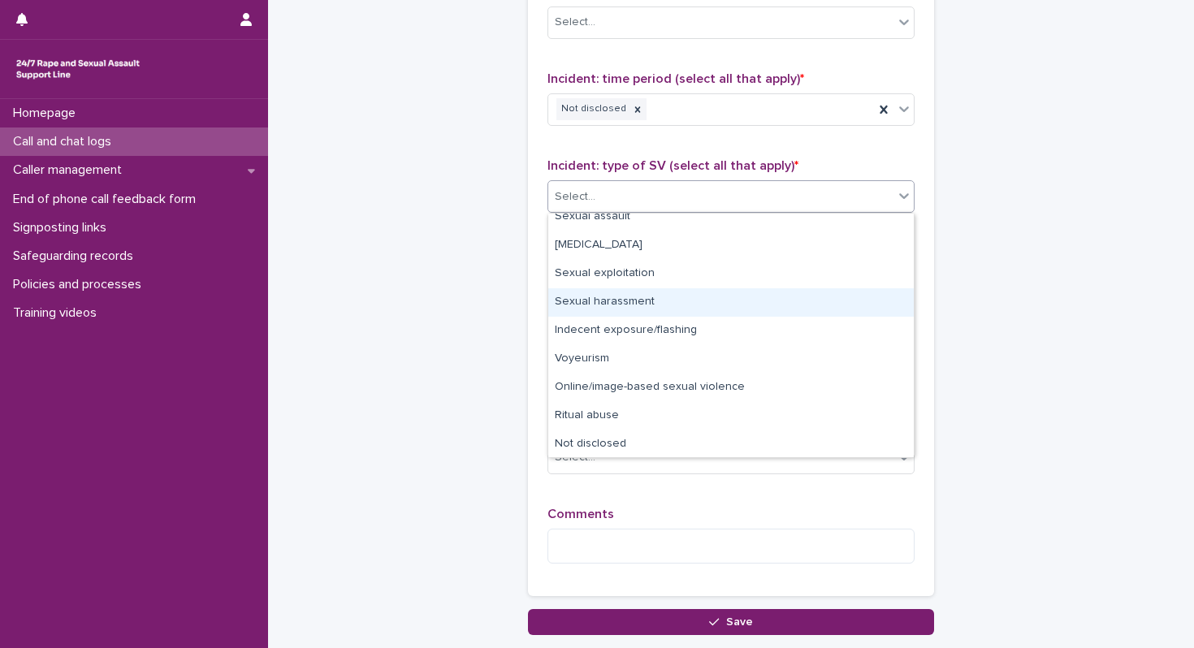
scroll to position [41, 0]
click at [842, 307] on div "Sexual harassment" at bounding box center [731, 301] width 366 height 28
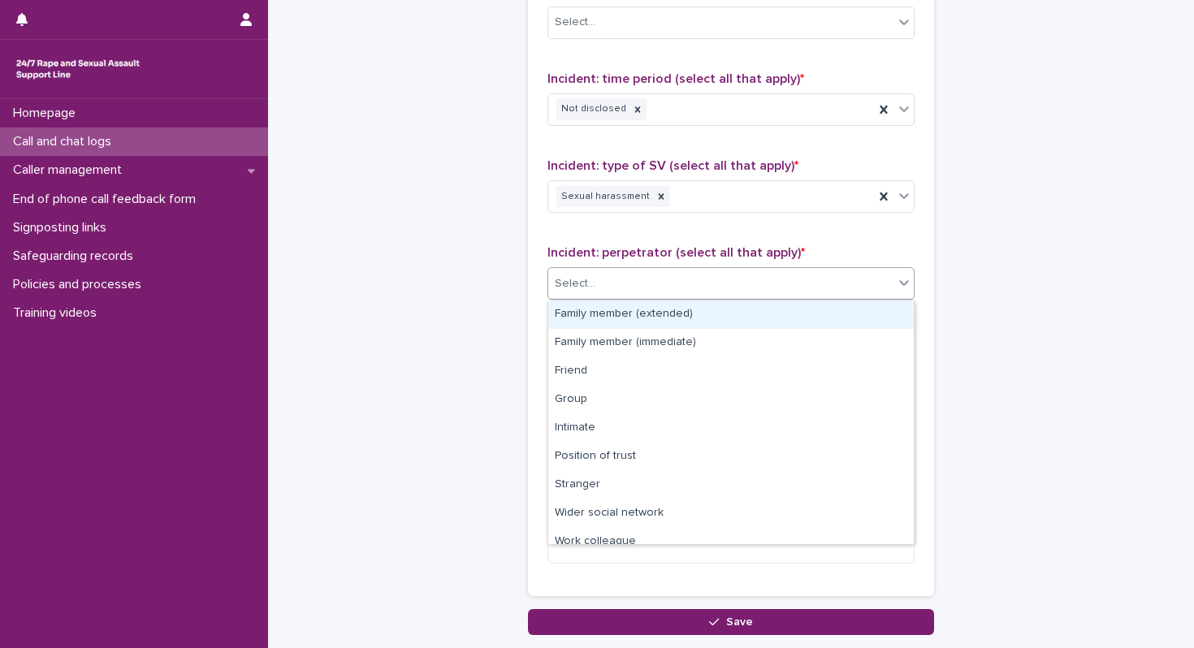
click at [885, 282] on div "Select..." at bounding box center [720, 284] width 345 height 27
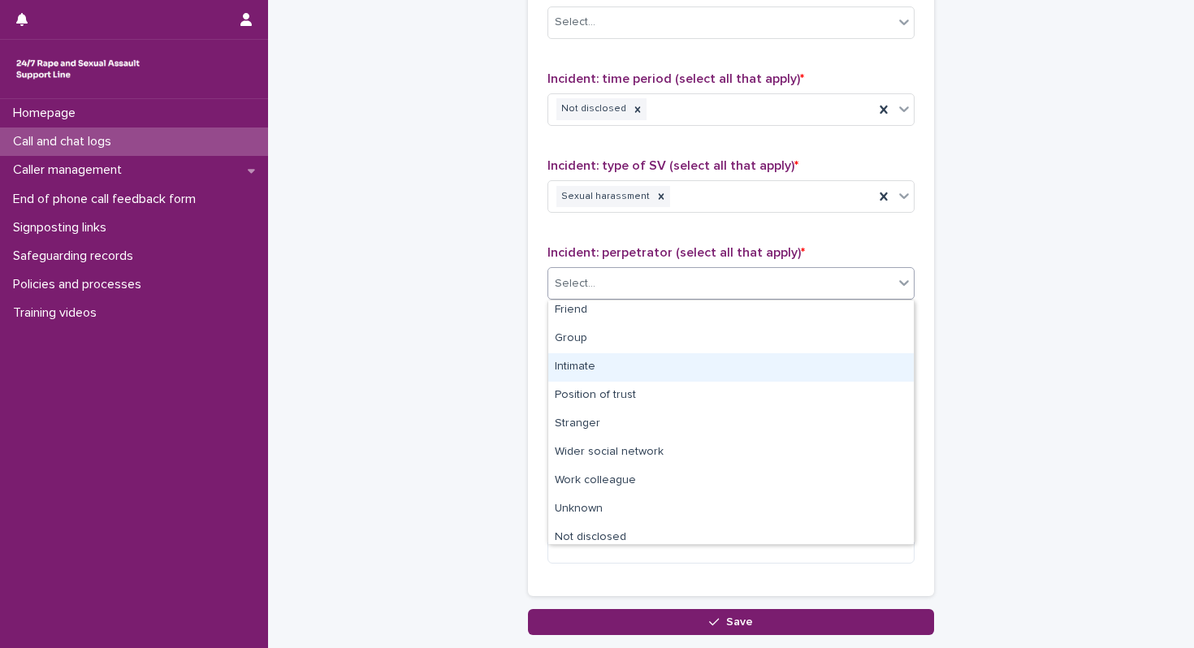
scroll to position [69, 0]
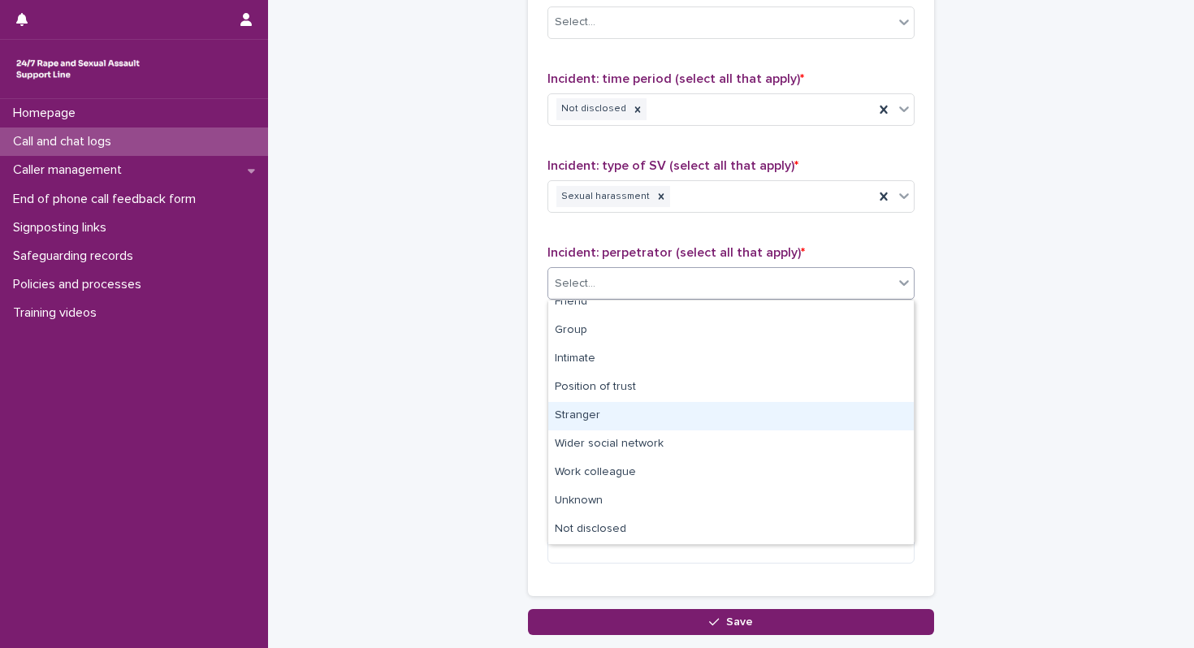
click at [841, 420] on div "Stranger" at bounding box center [731, 416] width 366 height 28
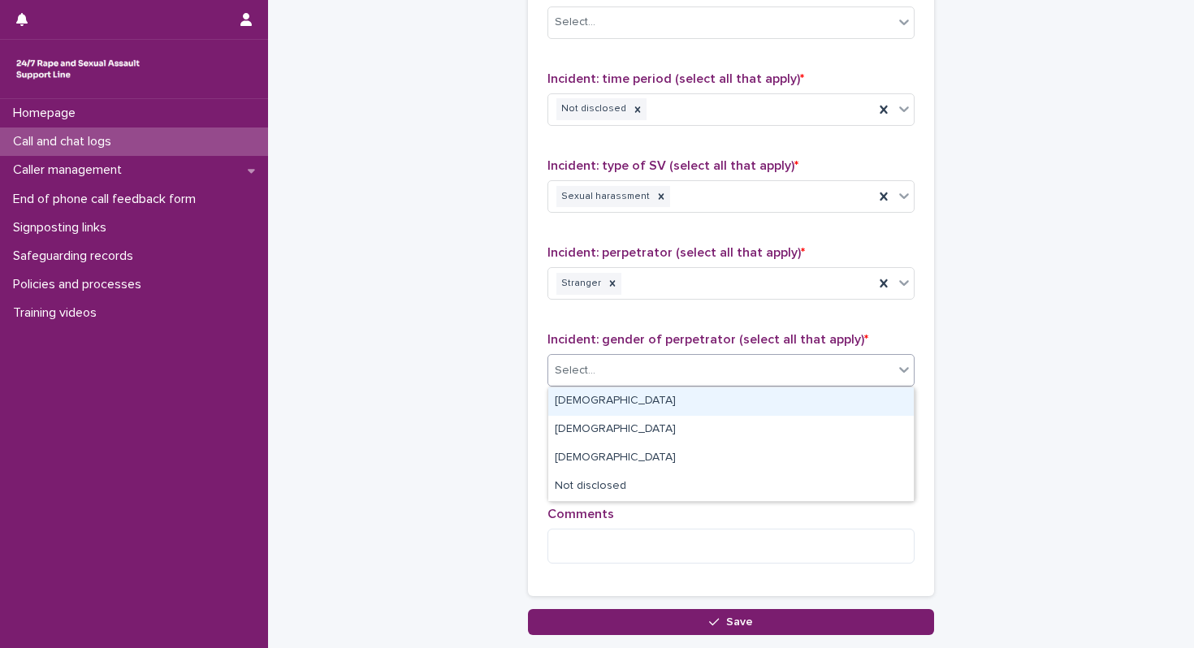
click at [892, 367] on div "Select..." at bounding box center [720, 370] width 345 height 27
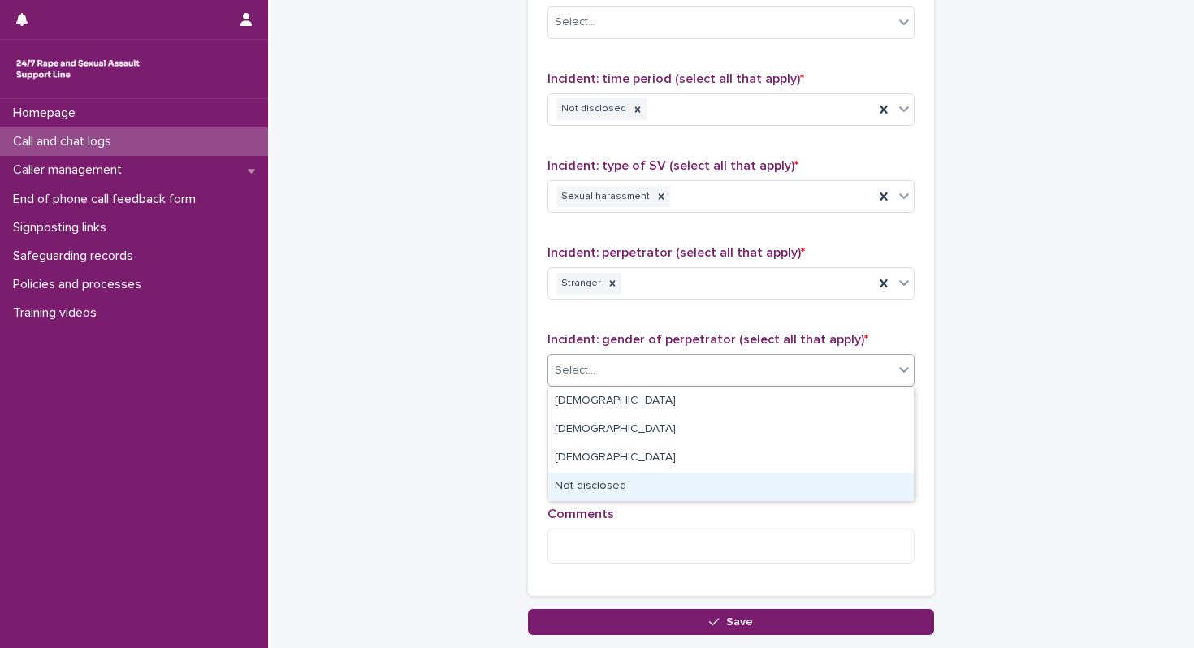
click at [847, 490] on div "Not disclosed" at bounding box center [731, 487] width 366 height 28
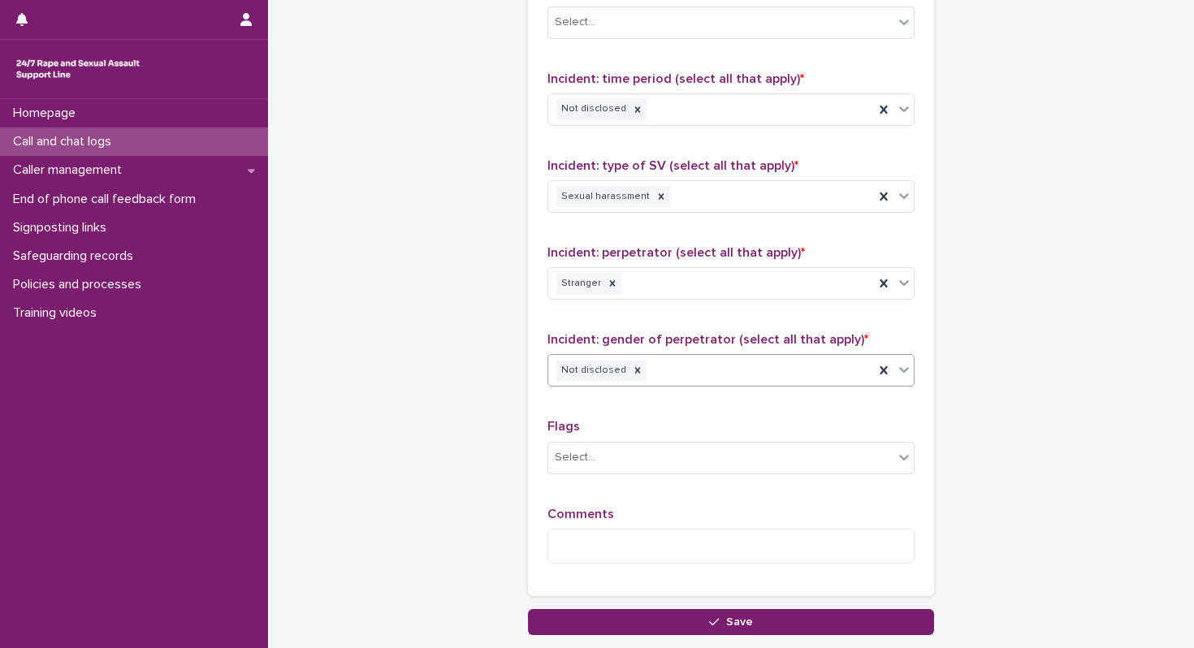
scroll to position [1358, 0]
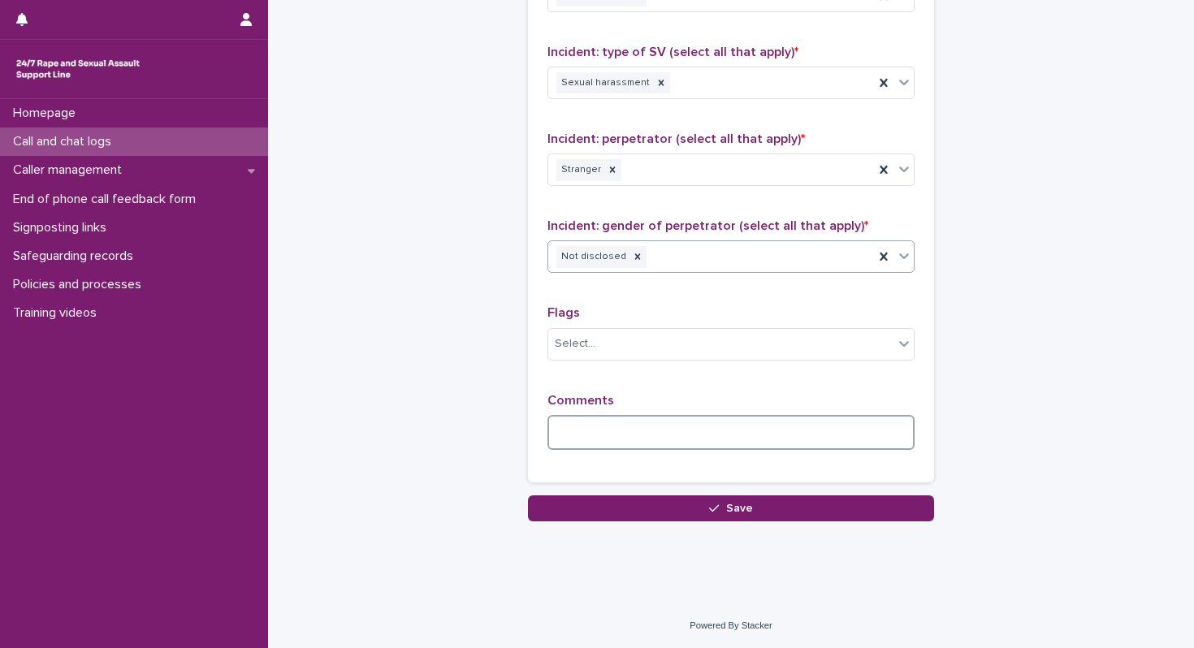
click at [818, 437] on textarea at bounding box center [731, 432] width 367 height 35
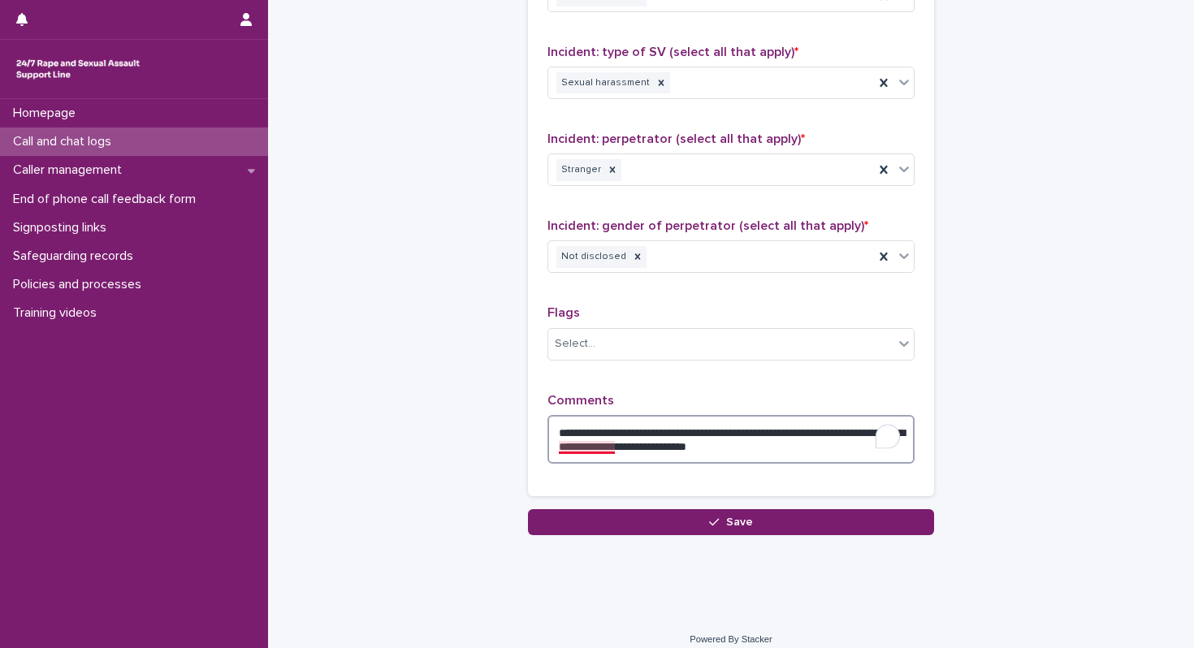
click at [608, 451] on textarea "**********" at bounding box center [731, 439] width 367 height 49
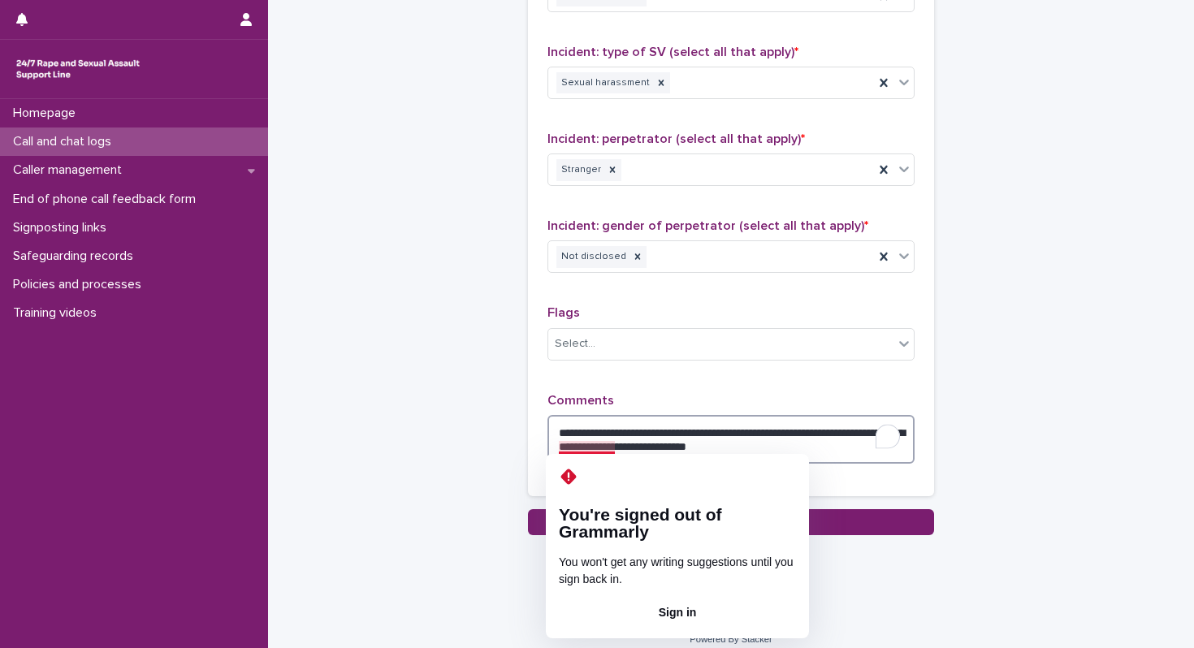
click at [584, 453] on textarea "**********" at bounding box center [731, 439] width 367 height 49
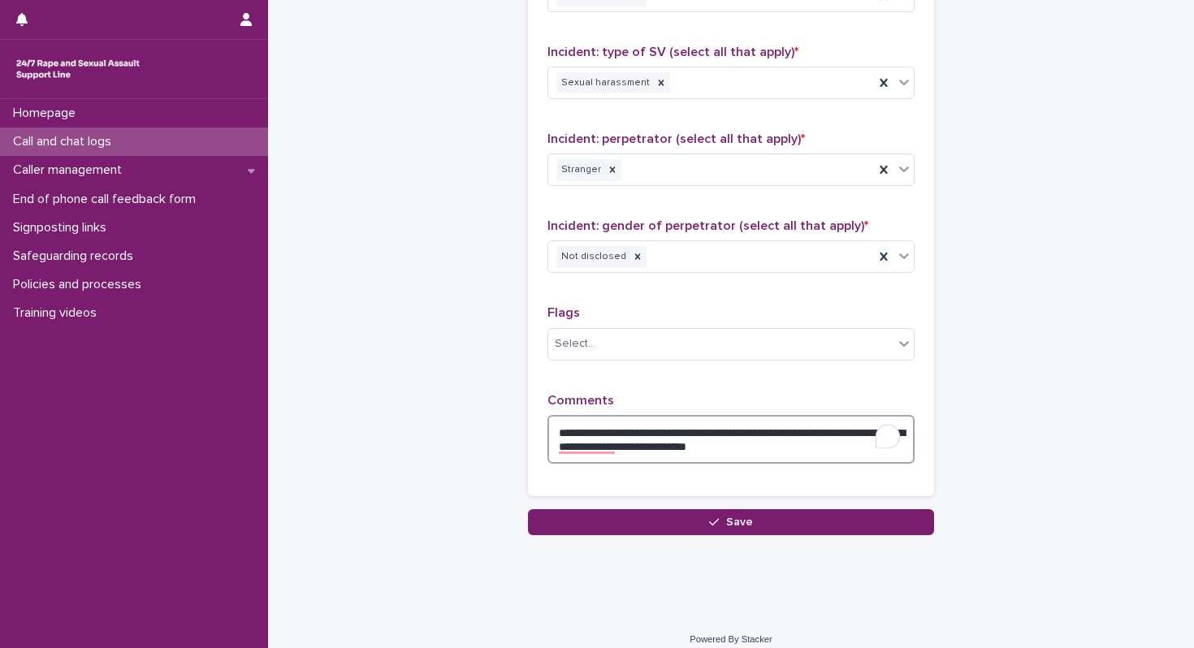
click at [573, 445] on textarea "**********" at bounding box center [731, 439] width 367 height 49
click at [863, 446] on textarea "**********" at bounding box center [731, 439] width 367 height 49
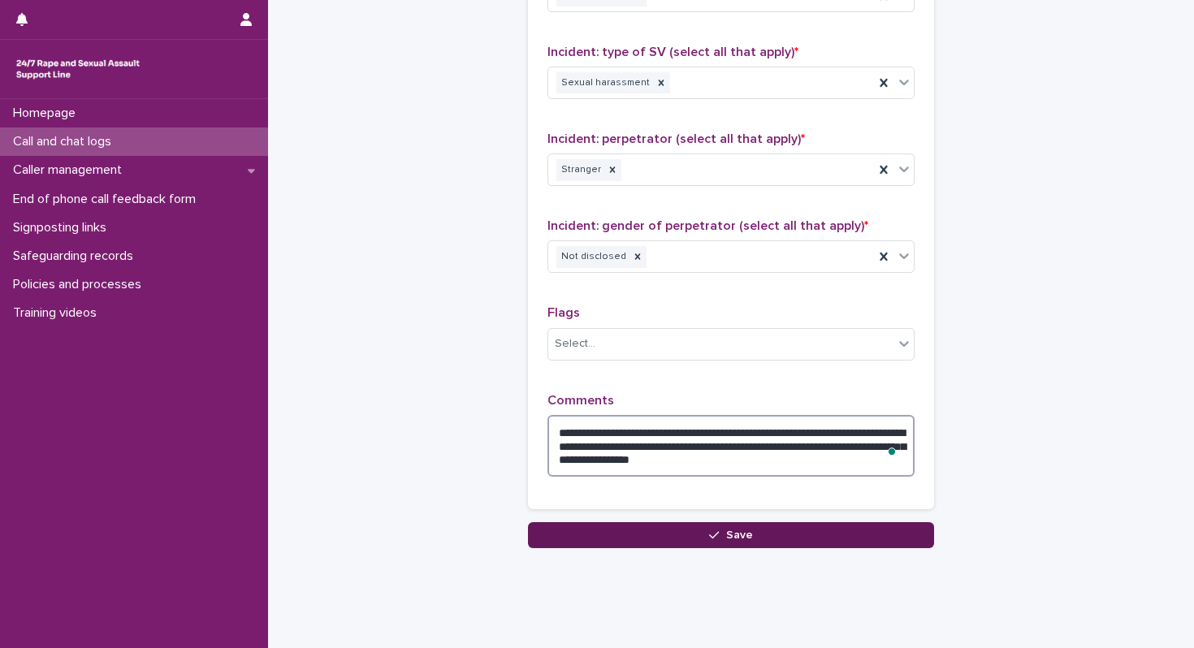
type textarea "**********"
click at [807, 545] on button "Save" at bounding box center [731, 535] width 406 height 26
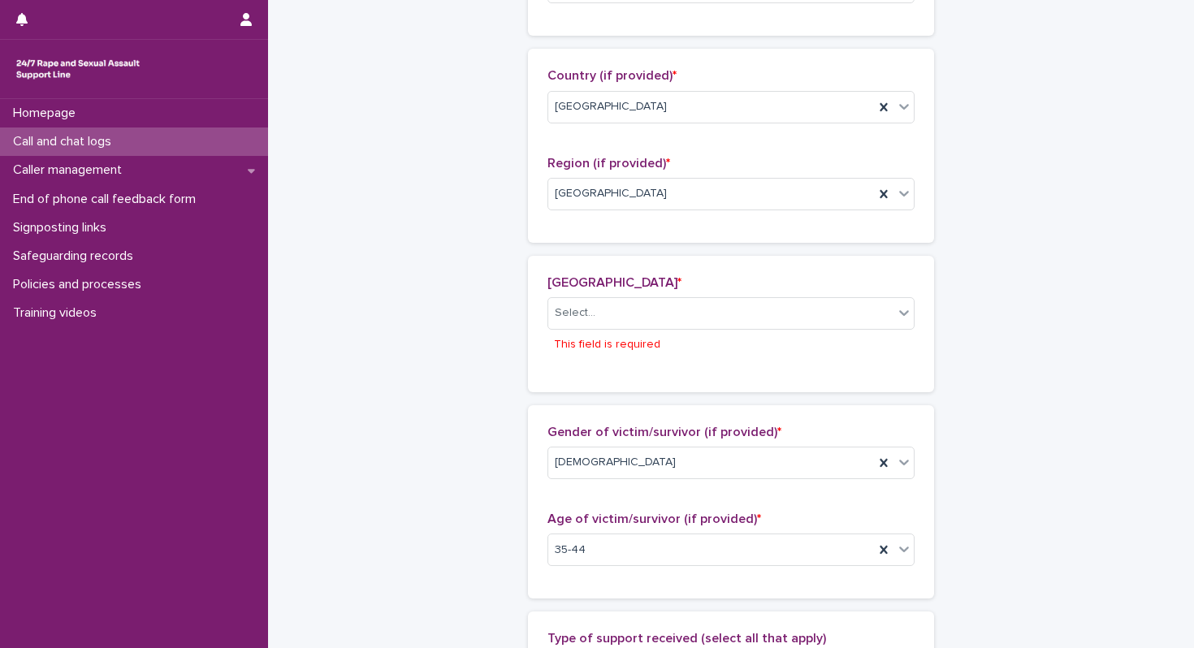
scroll to position [537, 0]
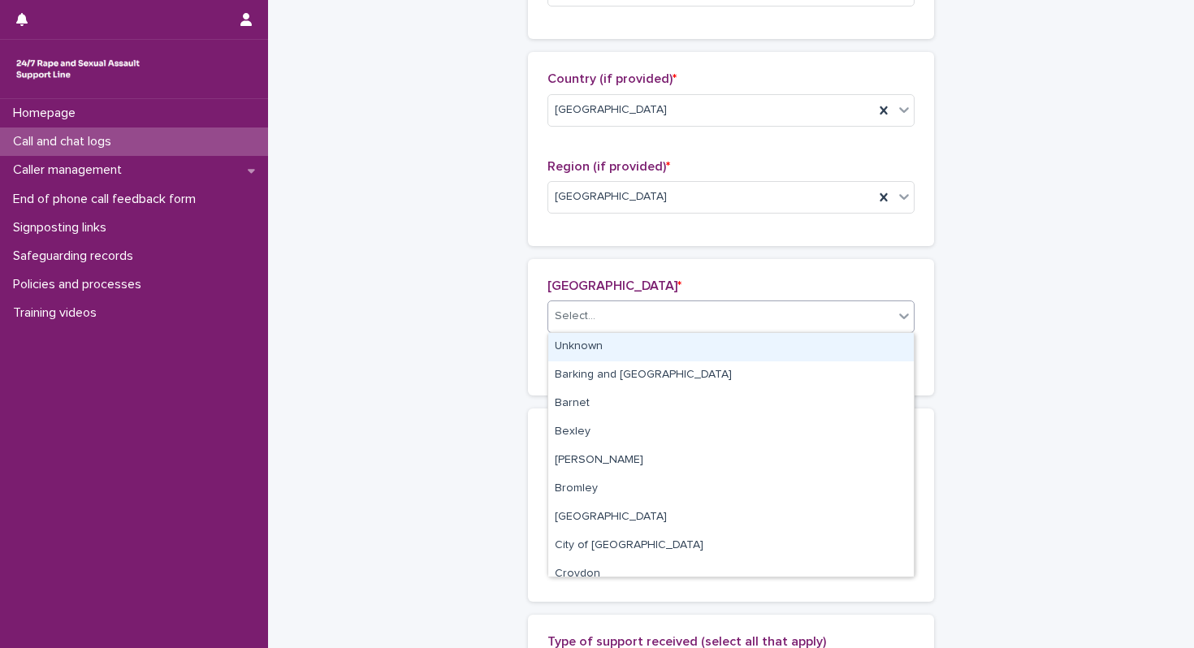
click at [787, 317] on div "Select..." at bounding box center [720, 316] width 345 height 27
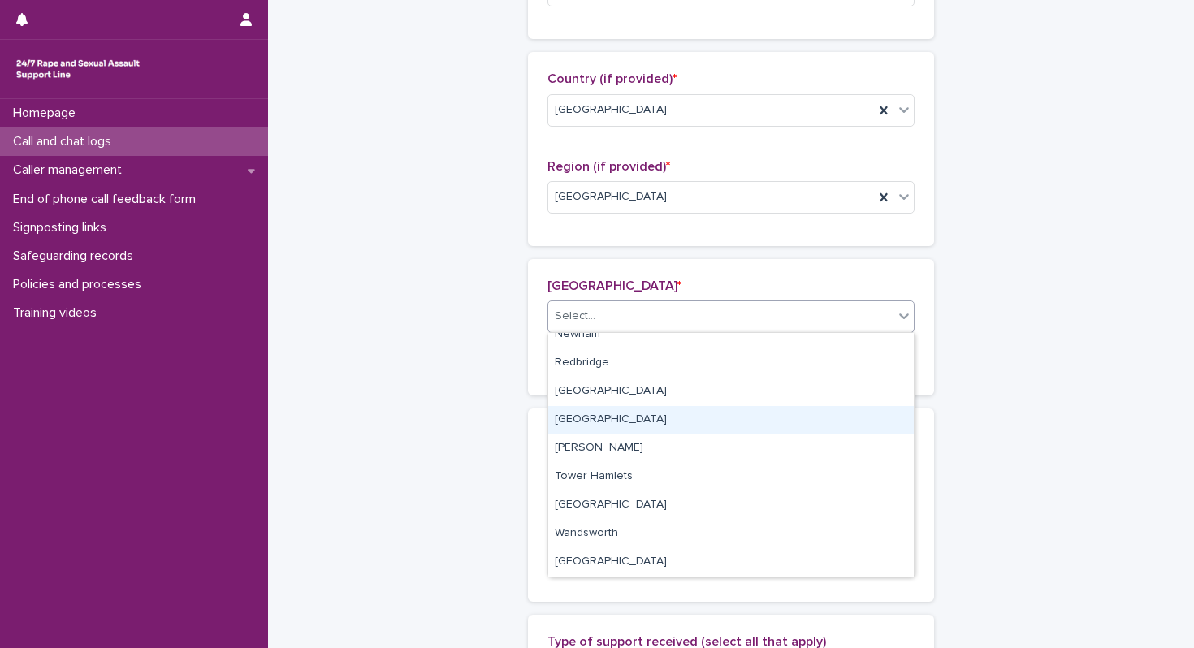
scroll to position [0, 0]
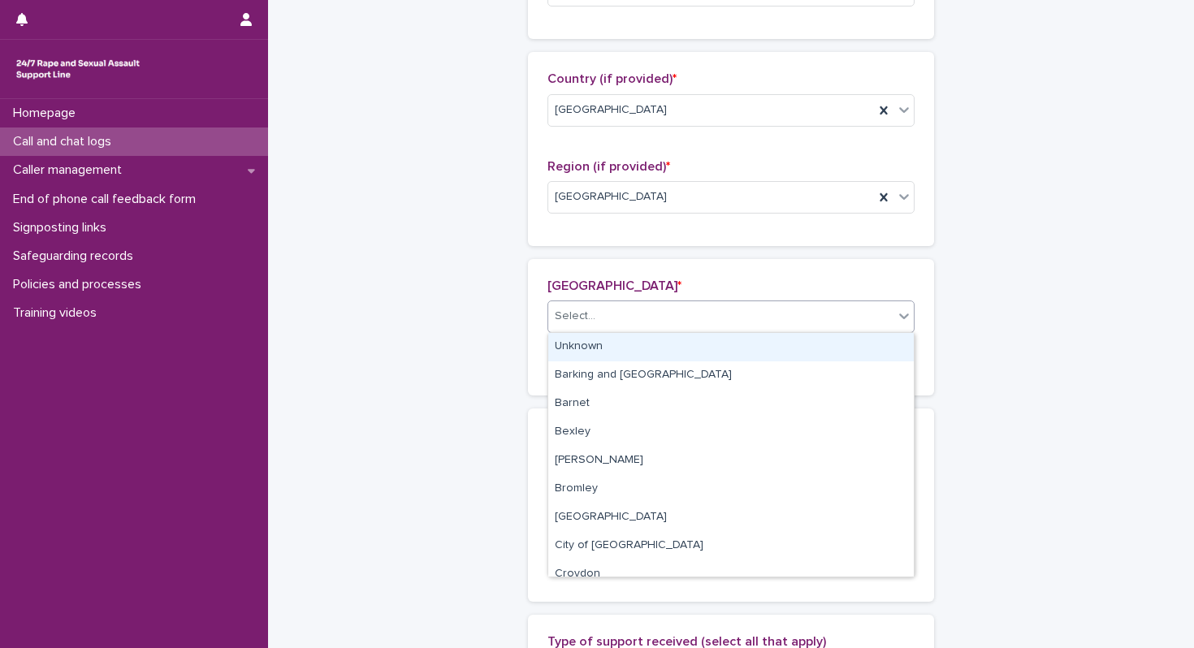
click at [720, 355] on div "Unknown" at bounding box center [731, 347] width 366 height 28
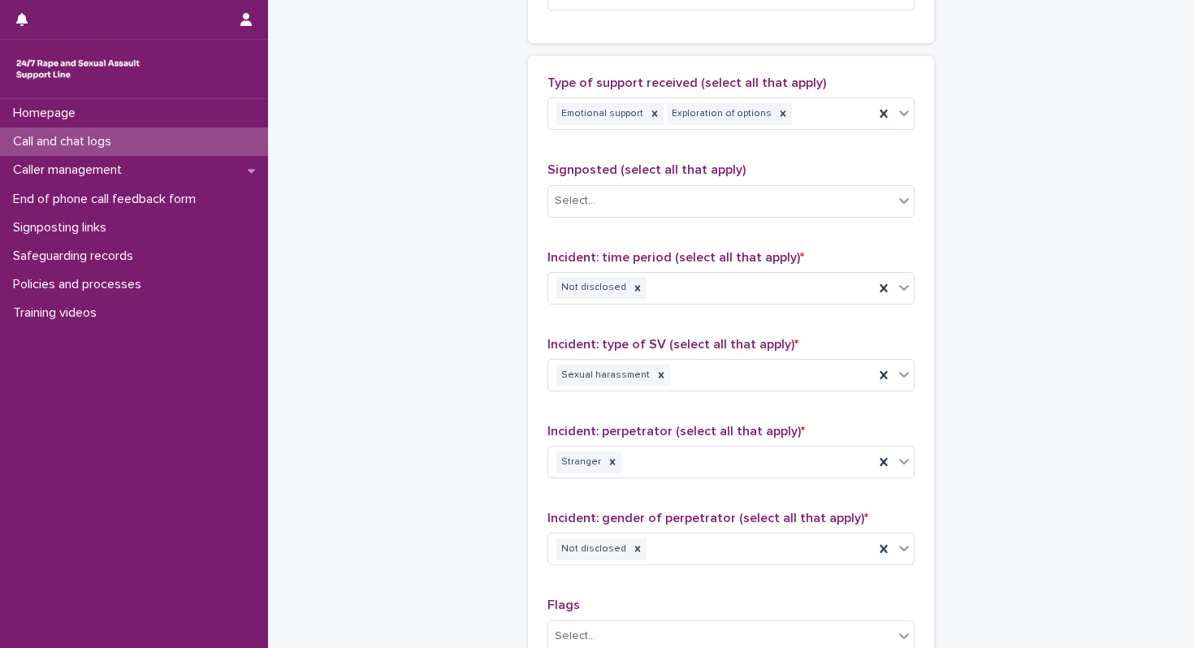
scroll to position [1385, 0]
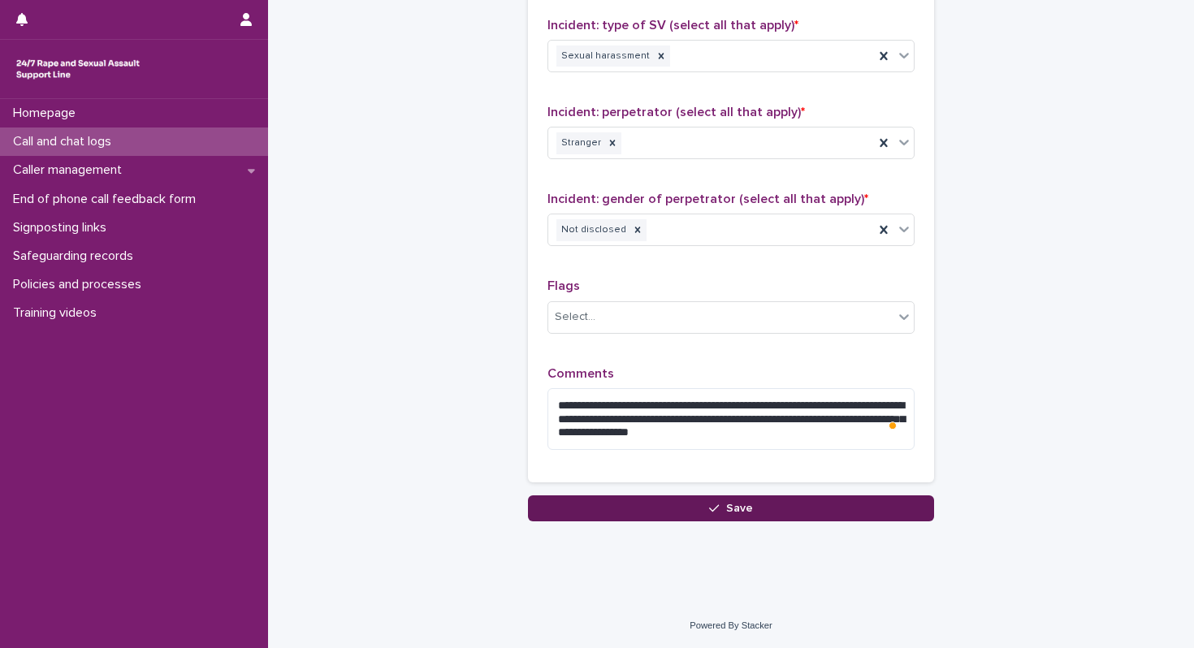
click at [696, 513] on button "Save" at bounding box center [731, 509] width 406 height 26
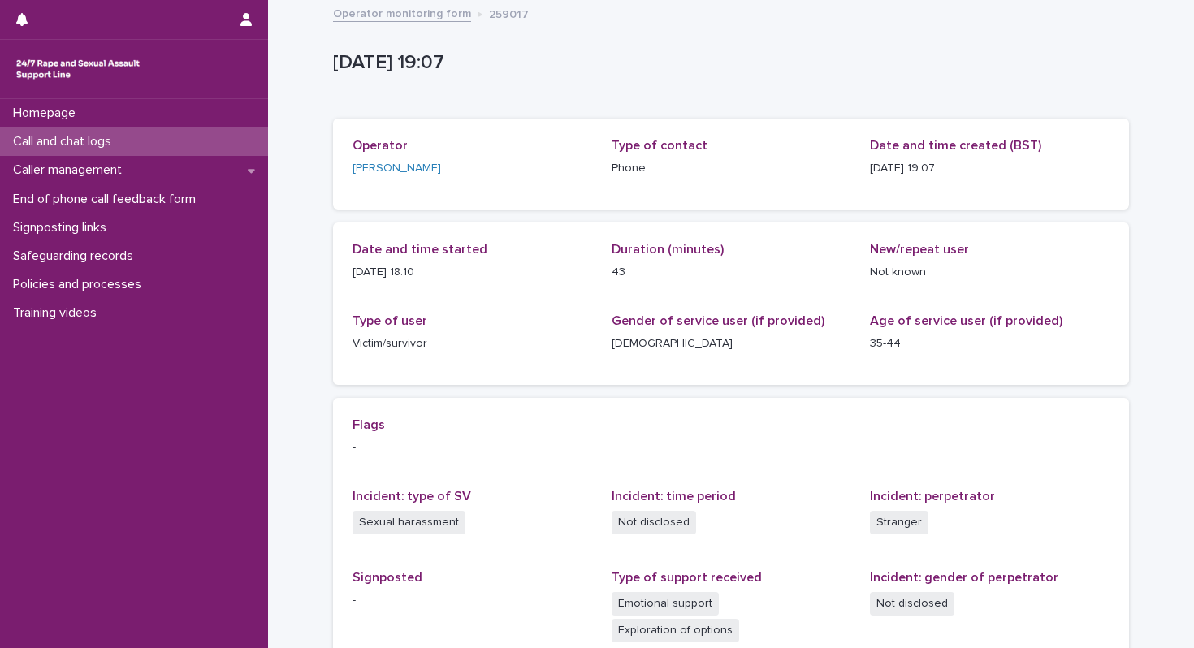
click at [155, 145] on div "Call and chat logs" at bounding box center [134, 142] width 268 height 28
